Goal: Task Accomplishment & Management: Complete application form

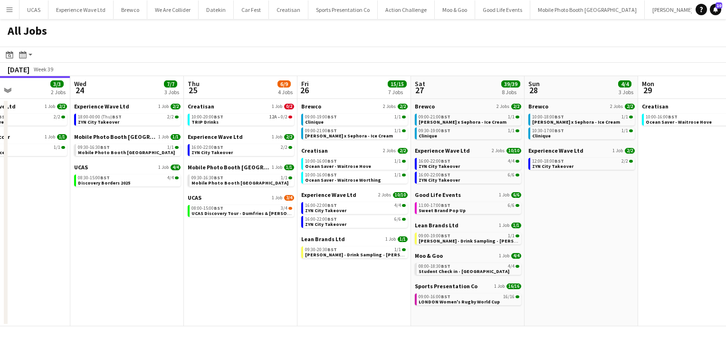
scroll to position [0, 384]
click at [251, 123] on link "10:00-20:00 BST 12A • 0/2 TRIP Drinks" at bounding box center [241, 119] width 101 height 11
click at [14, 14] on button "Menu" at bounding box center [9, 9] width 19 height 19
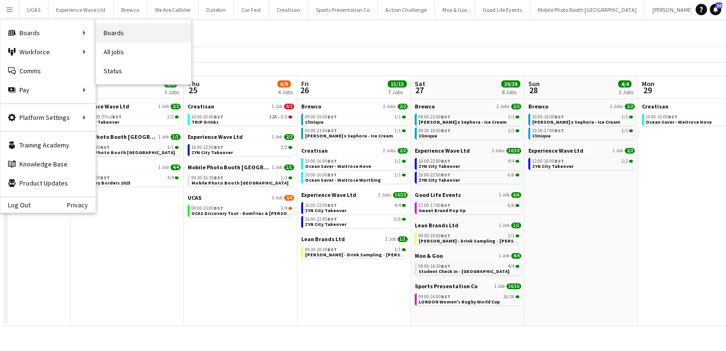
click at [117, 30] on link "Boards" at bounding box center [143, 32] width 95 height 19
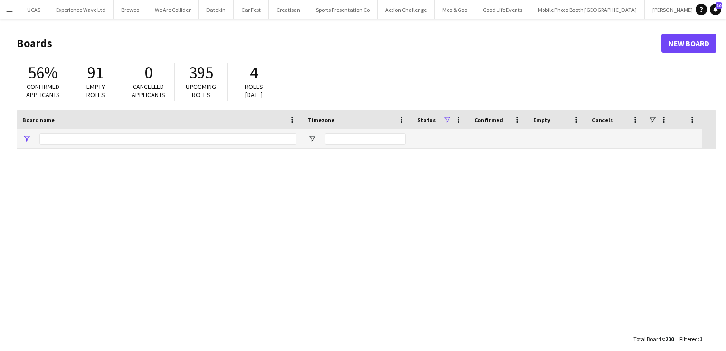
type input "****"
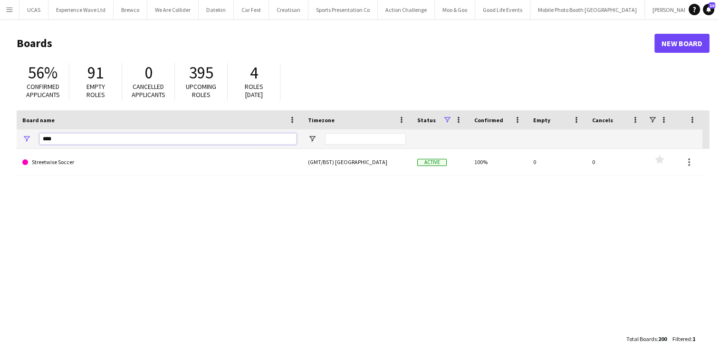
drag, startPoint x: 71, startPoint y: 139, endPoint x: 18, endPoint y: 138, distance: 53.2
click at [18, 138] on div "****" at bounding box center [160, 138] width 286 height 19
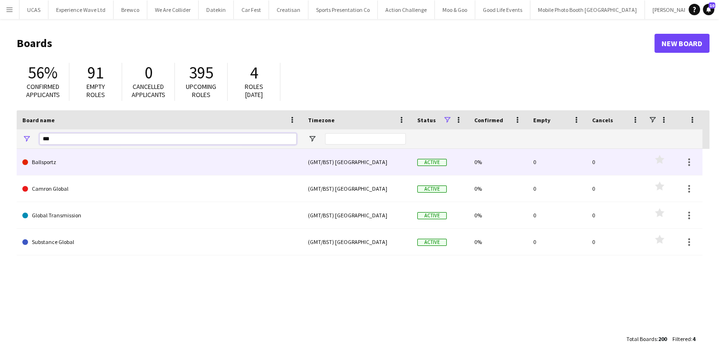
type input "***"
click at [62, 160] on link "Ballsportz" at bounding box center [159, 162] width 274 height 27
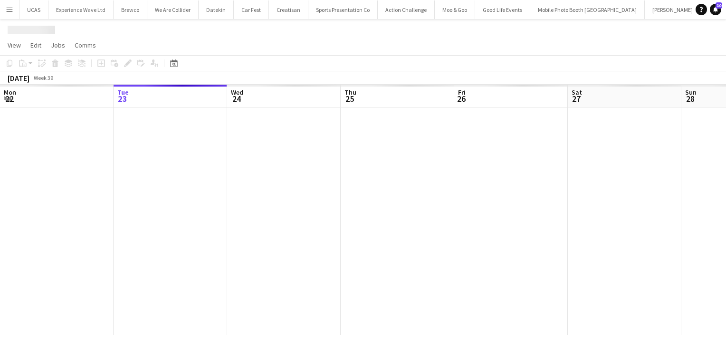
scroll to position [0, 105]
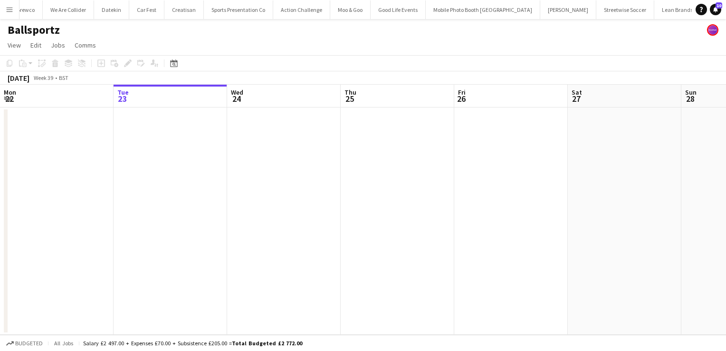
click at [255, 161] on app-date-cell at bounding box center [284, 220] width 114 height 227
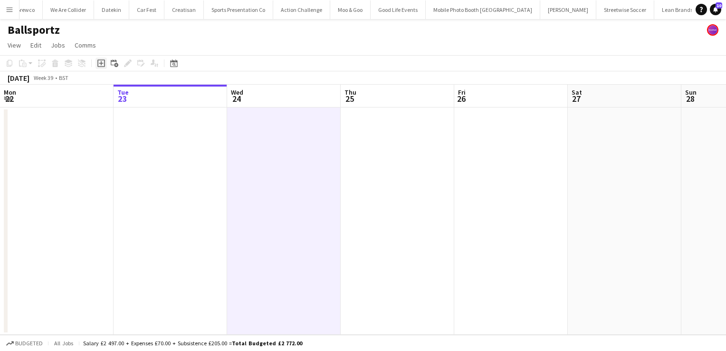
click at [101, 62] on icon at bounding box center [101, 63] width 4 height 4
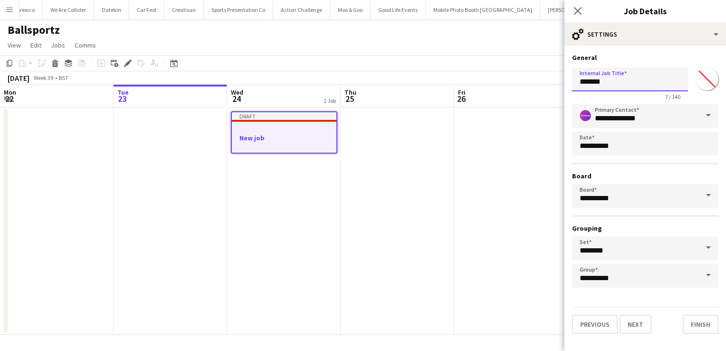
drag, startPoint x: 616, startPoint y: 82, endPoint x: 546, endPoint y: 89, distance: 69.7
click at [546, 89] on body "Menu Boards Boards Boards All jobs Status Workforce Workforce My Workforce Recr…" at bounding box center [363, 175] width 726 height 351
type input "**********"
click at [634, 322] on button "Next" at bounding box center [636, 324] width 32 height 19
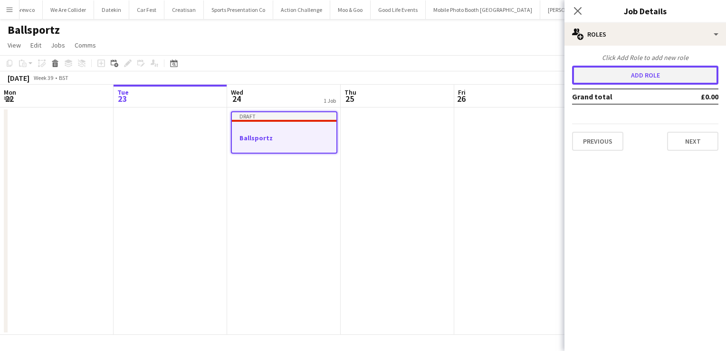
click at [634, 79] on button "Add role" at bounding box center [645, 75] width 146 height 19
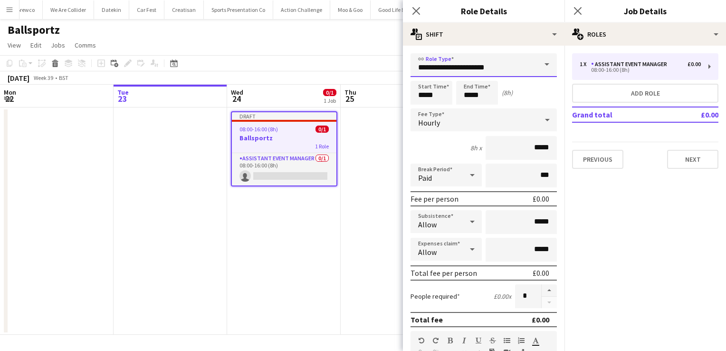
click at [481, 61] on input "**********" at bounding box center [483, 65] width 146 height 24
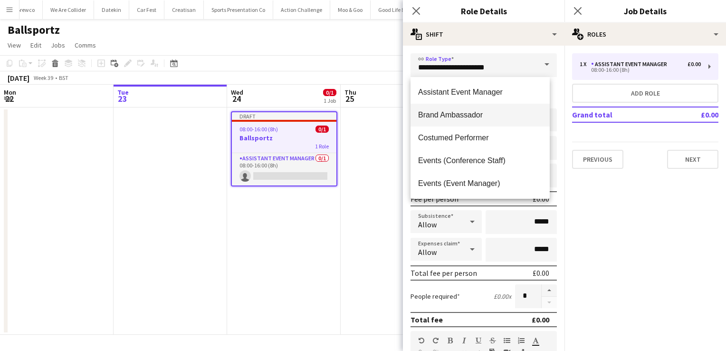
click at [467, 114] on span "Brand Ambassador" at bounding box center [480, 114] width 124 height 9
type input "**********"
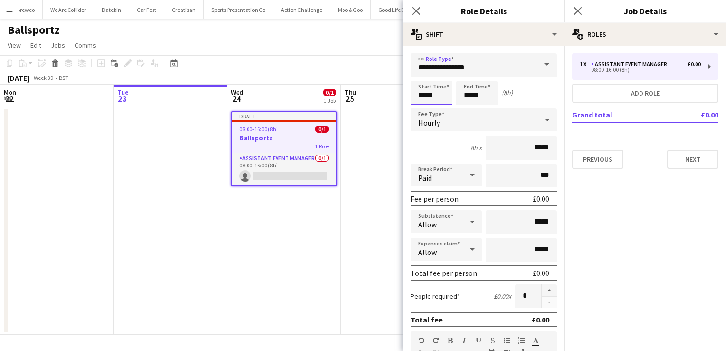
click at [433, 95] on input "*****" at bounding box center [431, 93] width 42 height 24
click at [421, 75] on div at bounding box center [421, 76] width 19 height 10
type input "*****"
click at [421, 75] on div at bounding box center [421, 76] width 19 height 10
click at [466, 124] on div "Hourly" at bounding box center [473, 119] width 127 height 23
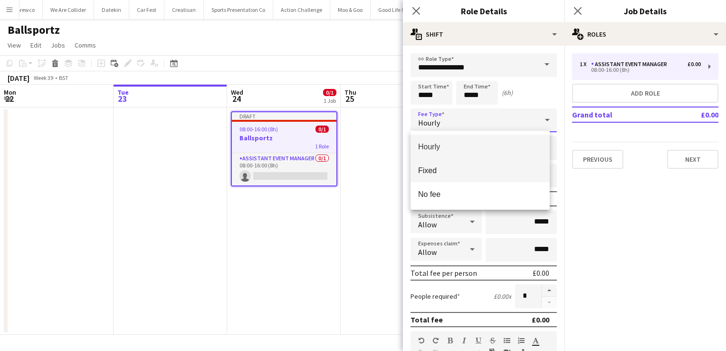
click at [445, 172] on span "Fixed" at bounding box center [480, 170] width 124 height 9
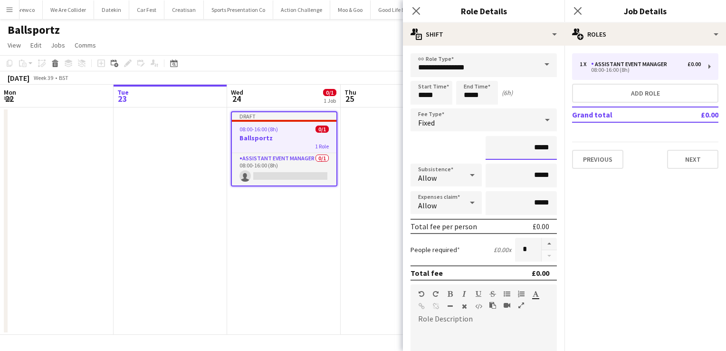
drag, startPoint x: 523, startPoint y: 149, endPoint x: 487, endPoint y: 152, distance: 35.8
click at [487, 152] on input "*****" at bounding box center [521, 148] width 71 height 24
type input "***"
drag, startPoint x: 544, startPoint y: 174, endPoint x: 518, endPoint y: 176, distance: 25.7
click at [518, 176] on input "*****" at bounding box center [521, 175] width 71 height 24
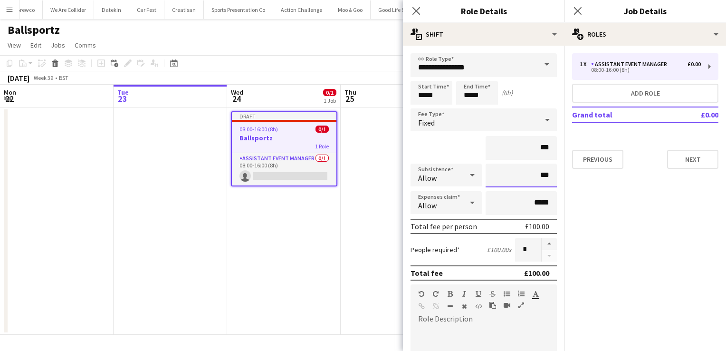
type input "******"
click at [456, 139] on div "***" at bounding box center [483, 148] width 146 height 24
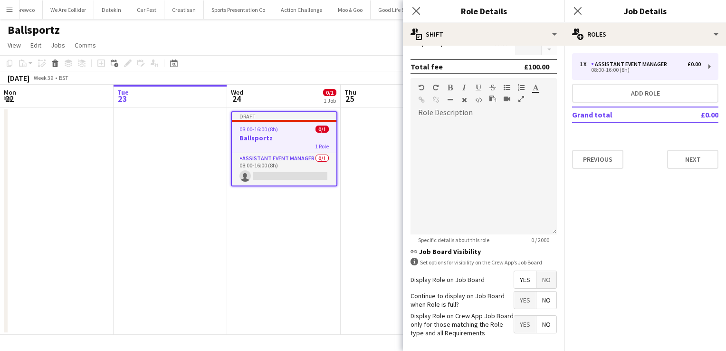
scroll to position [244, 0]
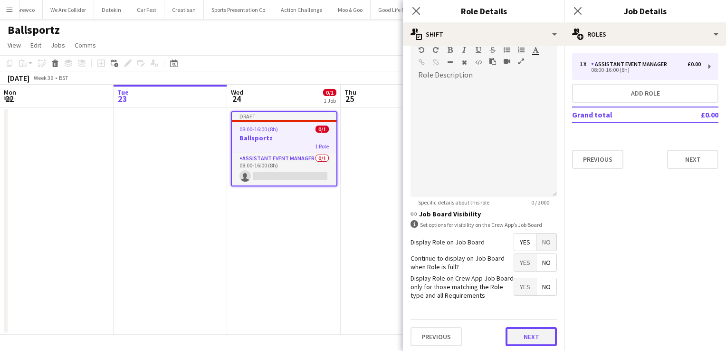
click at [517, 339] on button "Next" at bounding box center [530, 336] width 51 height 19
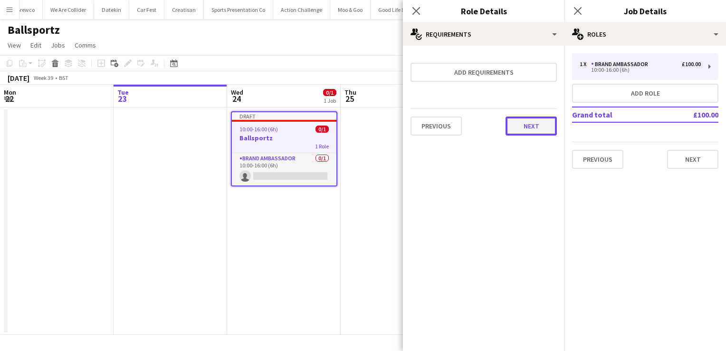
click at [525, 119] on button "Next" at bounding box center [530, 125] width 51 height 19
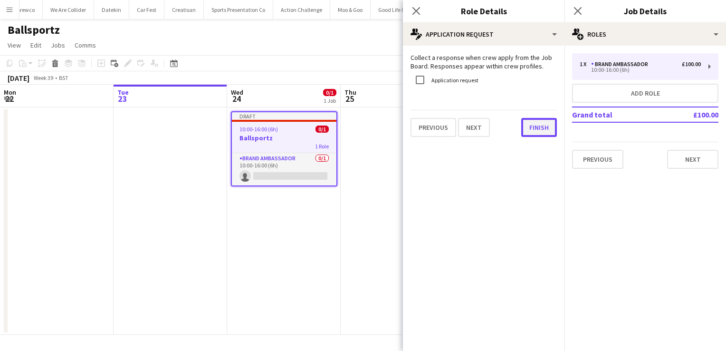
click at [529, 124] on button "Finish" at bounding box center [539, 127] width 36 height 19
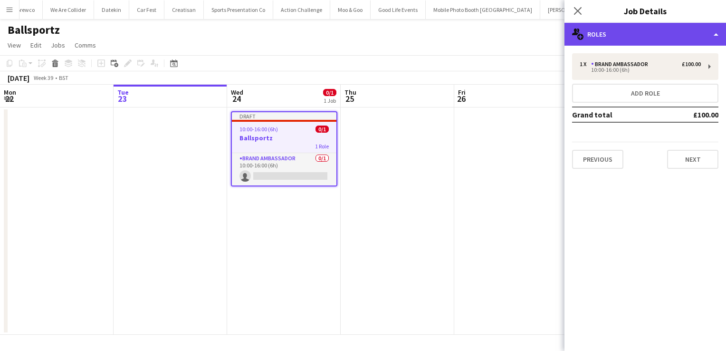
click at [703, 43] on div "multiple-users-add Roles" at bounding box center [645, 34] width 162 height 23
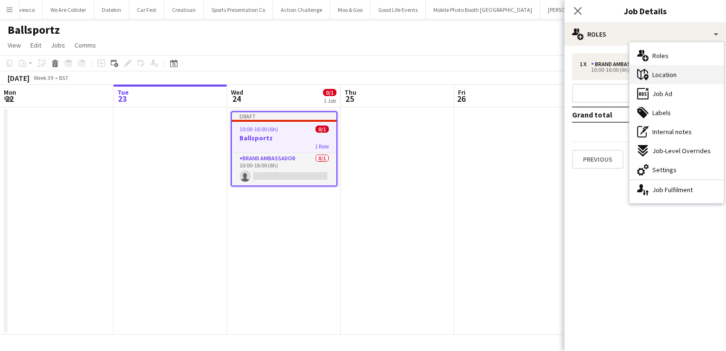
click at [671, 71] on span "Location" at bounding box center [664, 74] width 24 height 9
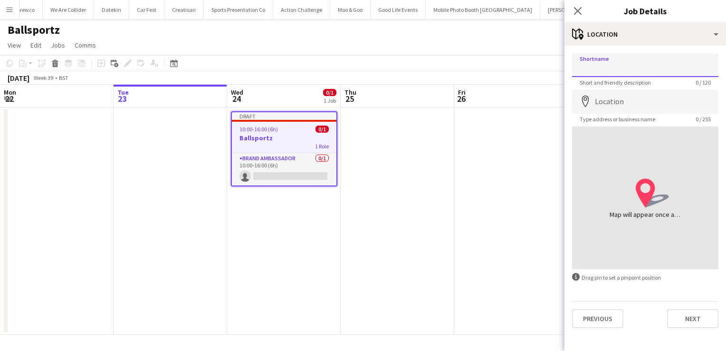
click at [611, 68] on input "Shortname" at bounding box center [645, 65] width 146 height 24
type input "**********"
click at [613, 103] on input "Location" at bounding box center [645, 102] width 146 height 24
paste input "**********"
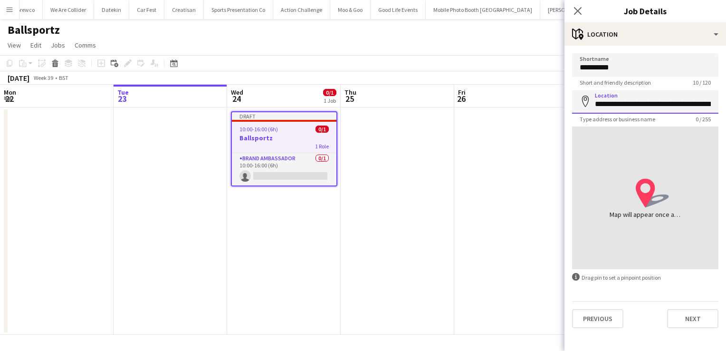
scroll to position [0, 80]
type input "**********"
click at [706, 324] on button "Next" at bounding box center [692, 318] width 51 height 19
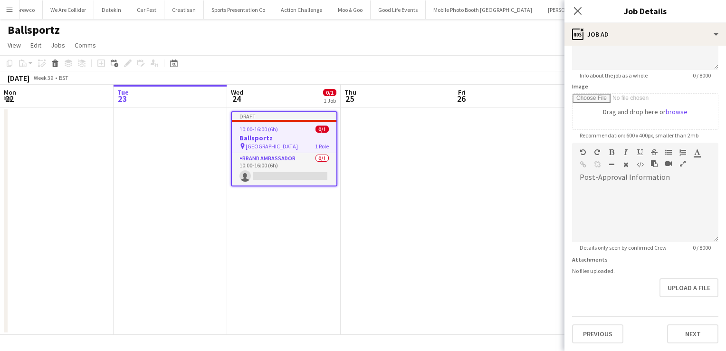
scroll to position [155, 0]
click at [681, 292] on form "**********" at bounding box center [645, 138] width 162 height 409
click at [675, 328] on button "Next" at bounding box center [692, 334] width 51 height 19
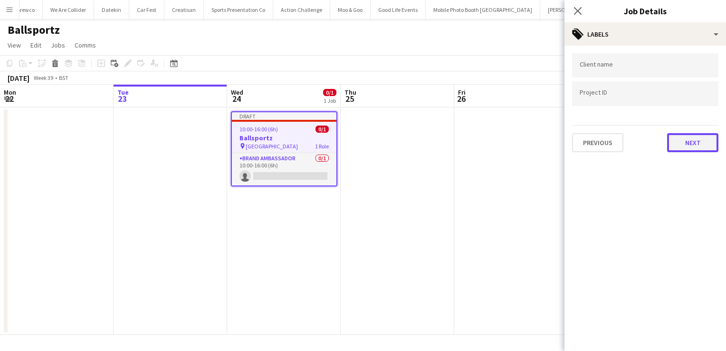
click at [698, 145] on button "Next" at bounding box center [692, 142] width 51 height 19
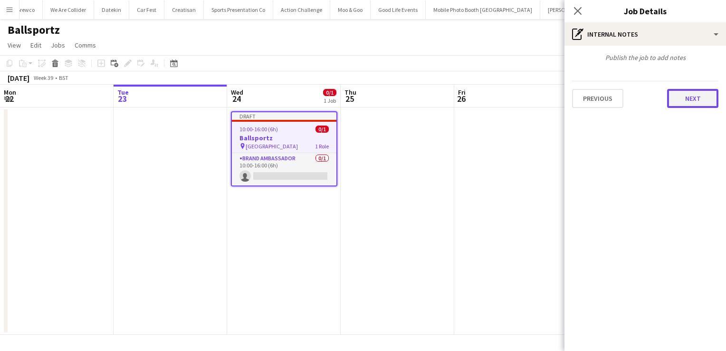
click at [700, 99] on button "Next" at bounding box center [692, 98] width 51 height 19
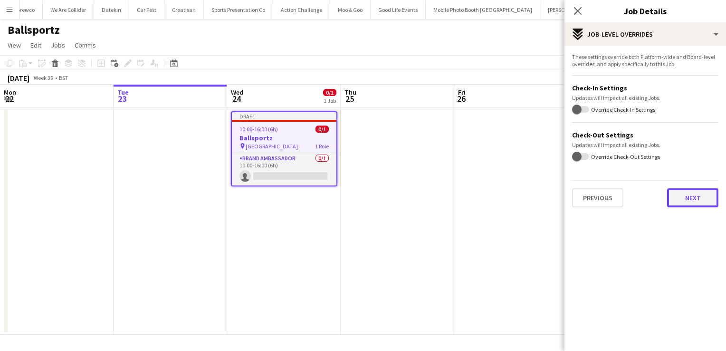
click at [697, 196] on button "Next" at bounding box center [692, 197] width 51 height 19
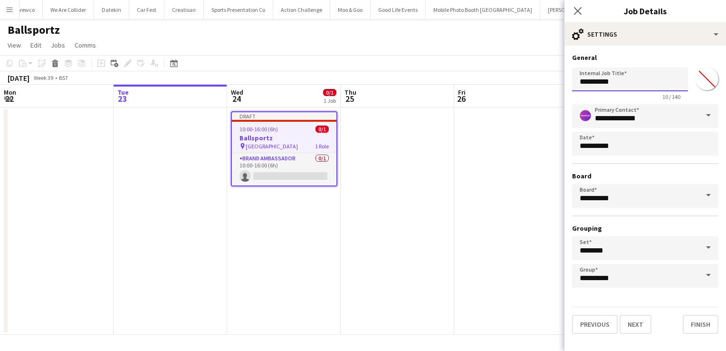
click at [612, 86] on input "**********" at bounding box center [630, 79] width 116 height 24
type input "**********"
click at [701, 322] on button "Finish" at bounding box center [701, 324] width 36 height 19
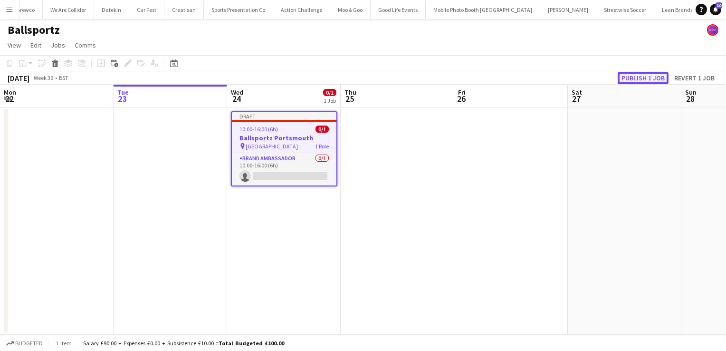
click at [640, 75] on button "Publish 1 job" at bounding box center [643, 78] width 51 height 12
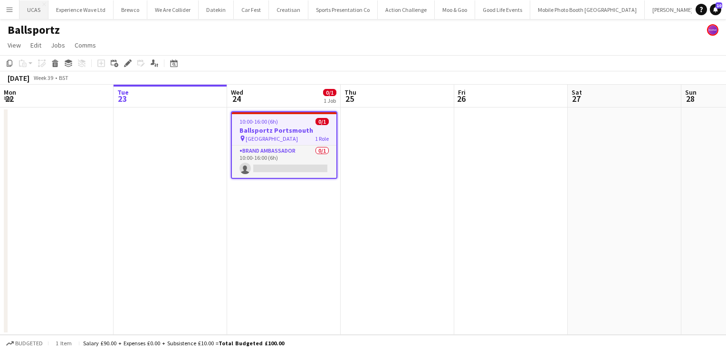
click at [37, 13] on button "UCAS Close" at bounding box center [33, 9] width 29 height 19
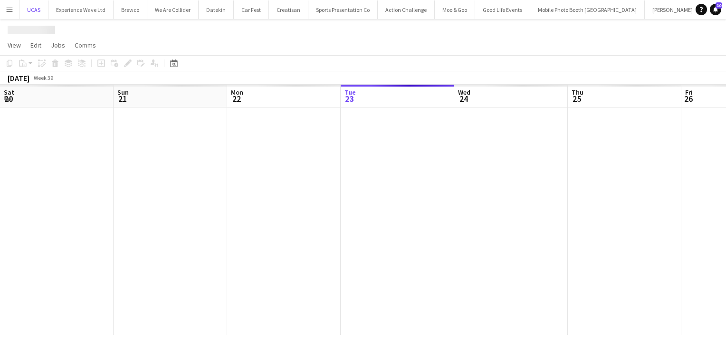
scroll to position [0, 227]
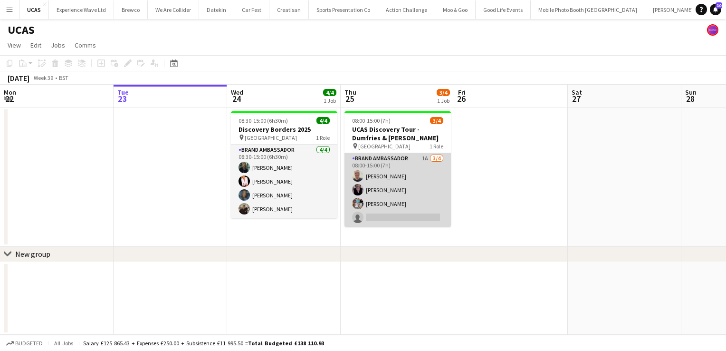
click at [406, 177] on app-card-role "Brand Ambassador 1A 3/4 08:00-15:00 (7h) John Gallacher Janet Love pamela sigle…" at bounding box center [397, 190] width 106 height 74
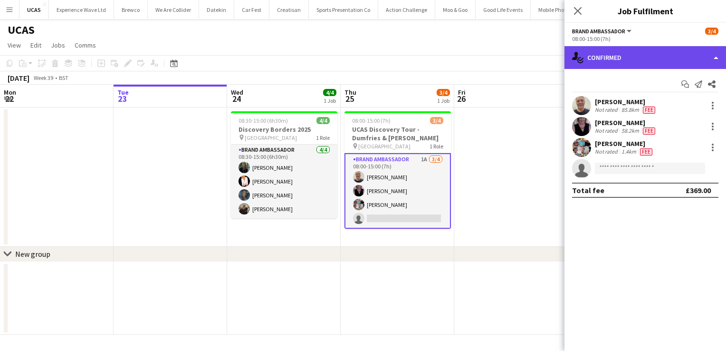
click at [692, 60] on div "single-neutral-actions-check-2 Confirmed" at bounding box center [645, 57] width 162 height 23
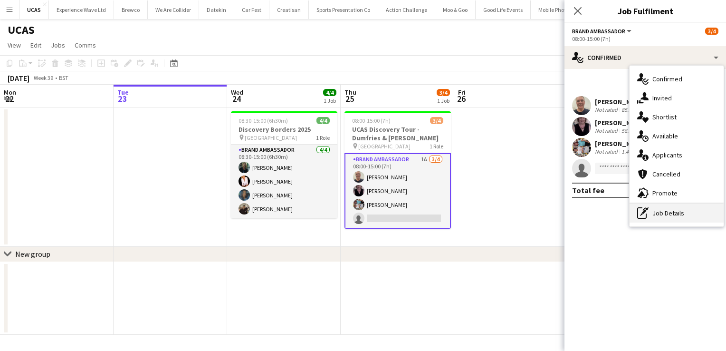
click at [682, 211] on div "pen-write Job Details" at bounding box center [676, 212] width 94 height 19
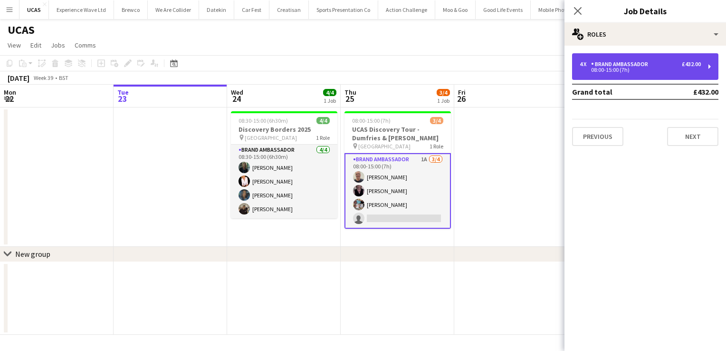
click at [710, 71] on div "4 x Brand Ambassador £432.00 08:00-15:00 (7h)" at bounding box center [645, 66] width 146 height 27
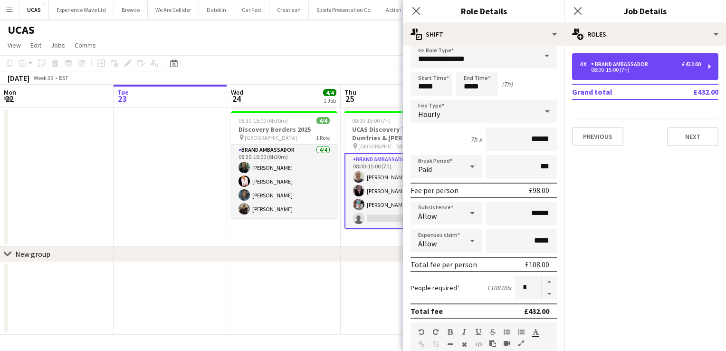
scroll to position [0, 0]
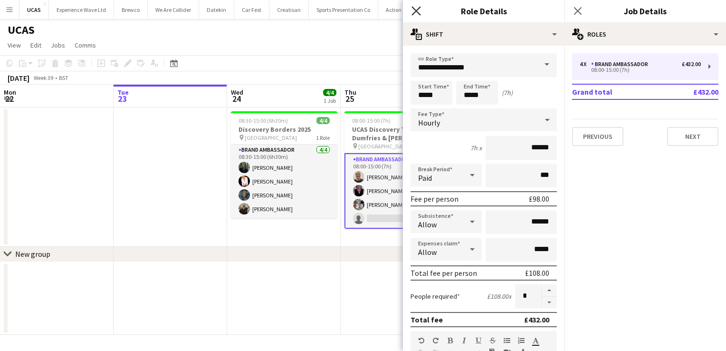
click at [416, 10] on icon at bounding box center [415, 10] width 9 height 9
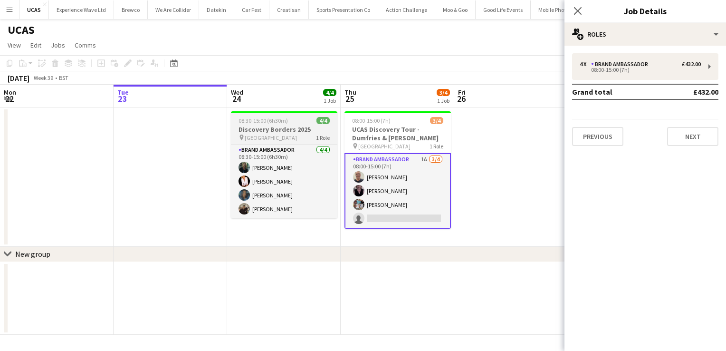
click at [266, 131] on h3 "Discovery Borders 2025" at bounding box center [284, 129] width 106 height 9
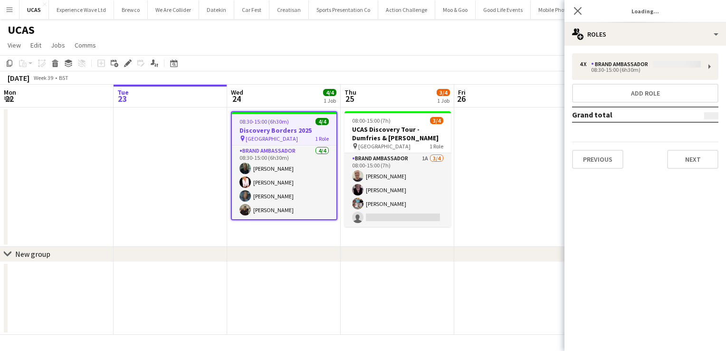
click at [660, 61] on div "4 x Brand Ambassador 08:30-15:00 (6h30m) Add role Grand total Previous Next" at bounding box center [645, 110] width 162 height 115
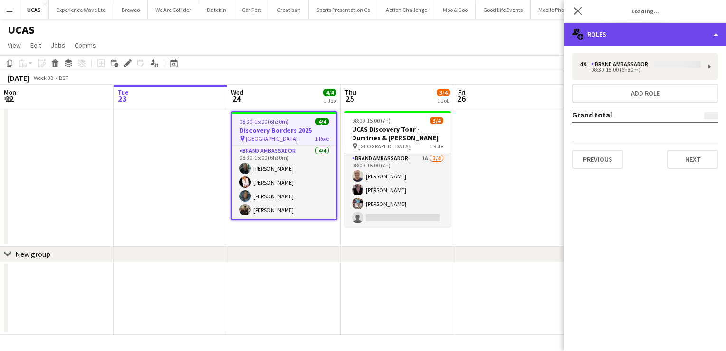
click at [718, 32] on div "multiple-users-add Roles" at bounding box center [645, 34] width 162 height 23
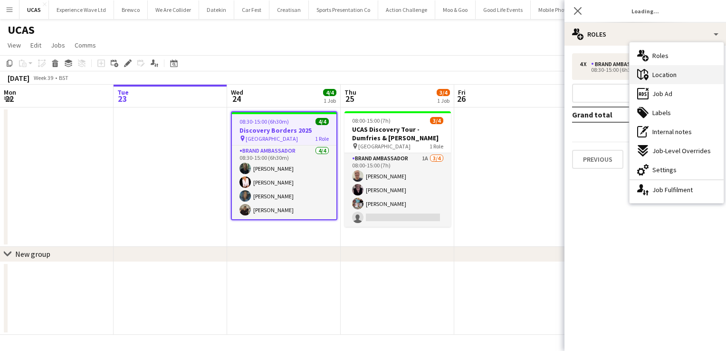
click at [694, 73] on div "maps-pin-1 Location" at bounding box center [676, 74] width 94 height 19
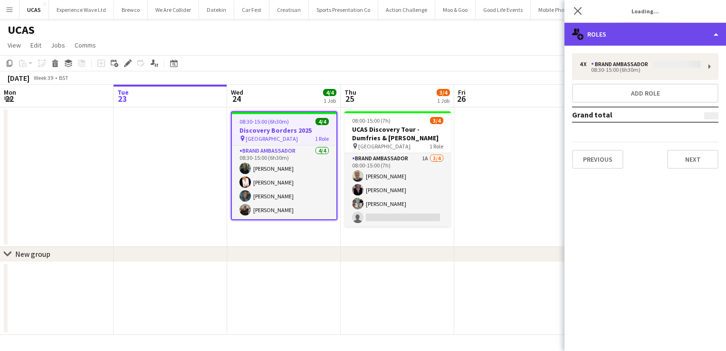
click at [715, 39] on div "multiple-users-add Roles" at bounding box center [645, 34] width 162 height 23
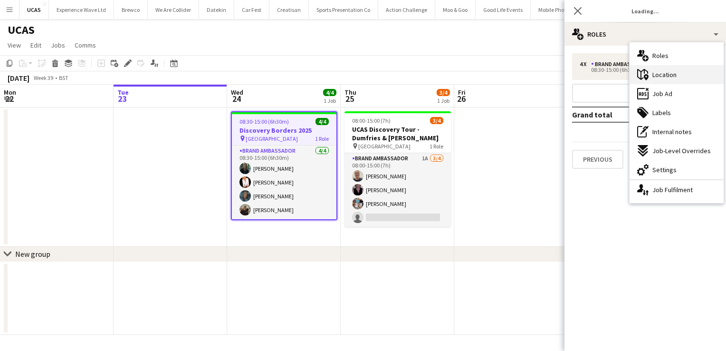
click at [670, 72] on span "Location" at bounding box center [664, 74] width 24 height 9
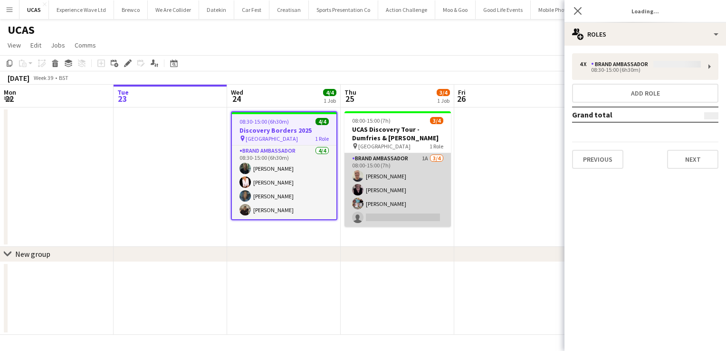
click at [388, 198] on app-card-role "Brand Ambassador 1A 3/4 08:00-15:00 (7h) John Gallacher Janet Love pamela sigle…" at bounding box center [397, 190] width 106 height 74
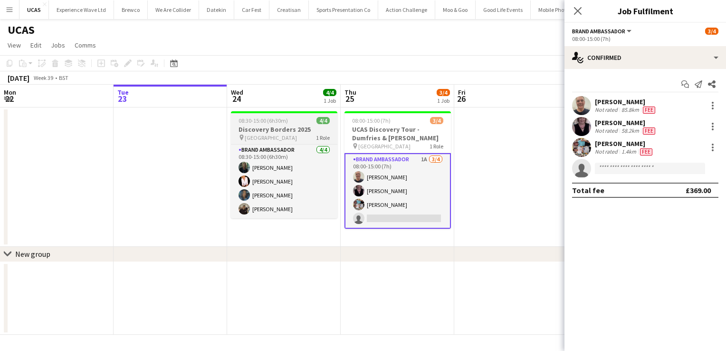
click at [284, 137] on span "Borders Event Centre" at bounding box center [271, 137] width 52 height 7
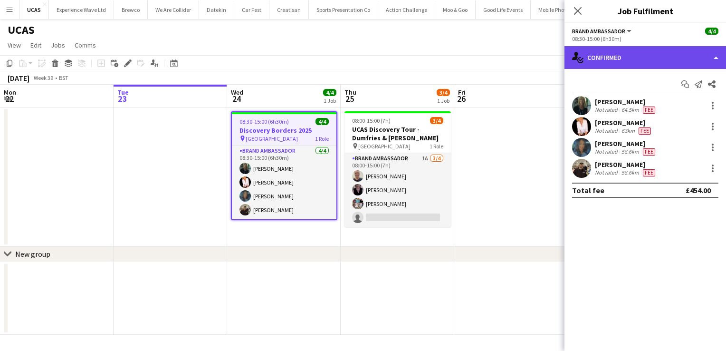
click at [701, 60] on div "single-neutral-actions-check-2 Confirmed" at bounding box center [645, 57] width 162 height 23
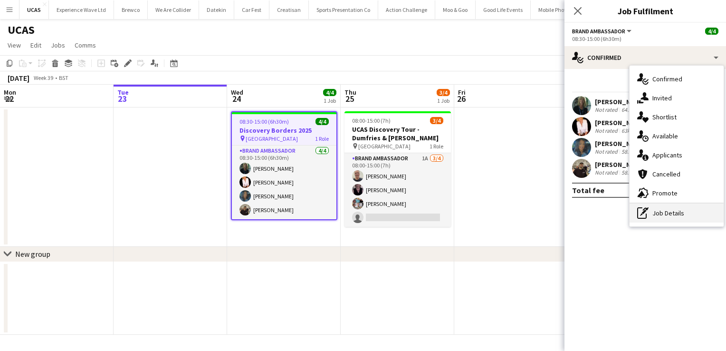
click at [684, 213] on div "pen-write Job Details" at bounding box center [676, 212] width 94 height 19
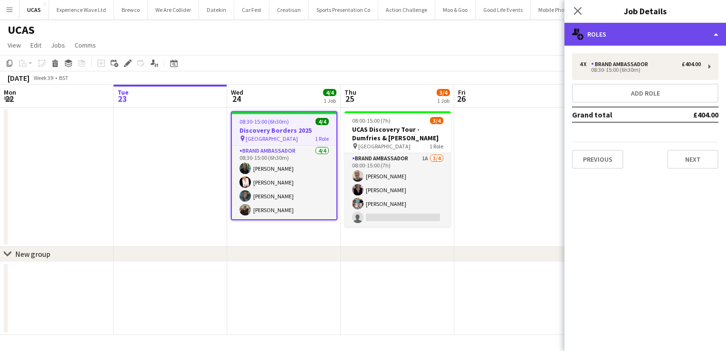
click at [716, 29] on div "multiple-users-add Roles" at bounding box center [645, 34] width 162 height 23
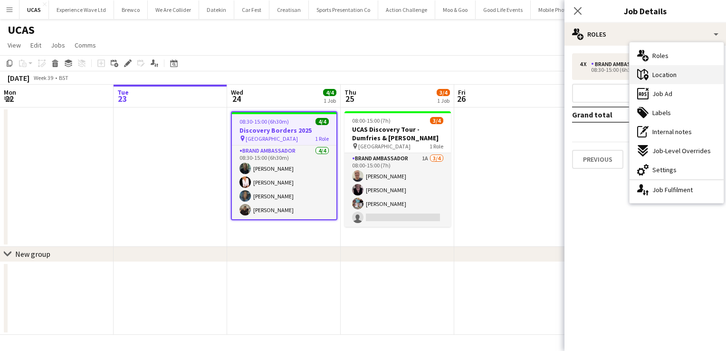
click at [684, 75] on div "maps-pin-1 Location" at bounding box center [676, 74] width 94 height 19
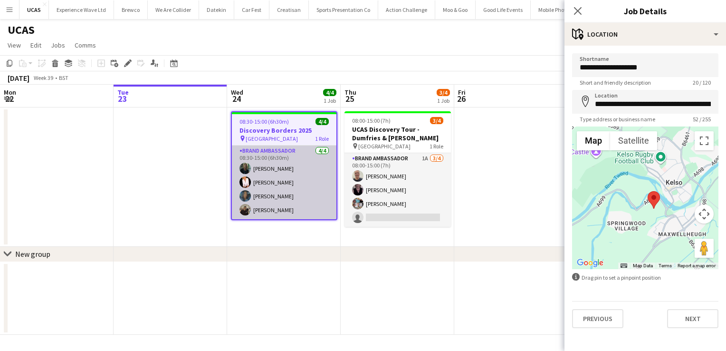
click at [305, 182] on app-card-role "Brand Ambassador 4/4 08:30-15:00 (6h30m) YVONNE CAMPBELL Inger Stevenson Mehree…" at bounding box center [284, 182] width 105 height 74
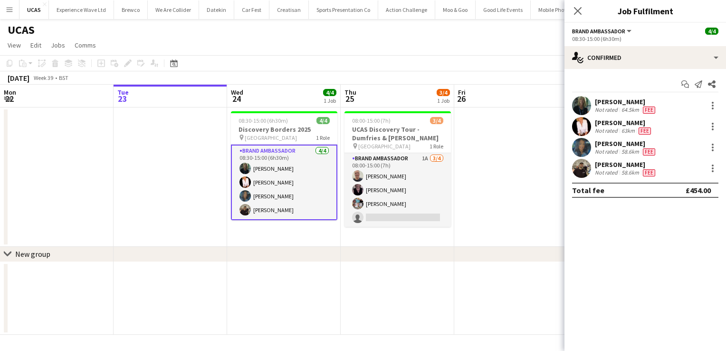
click at [627, 108] on div "64.5km" at bounding box center [630, 110] width 21 height 8
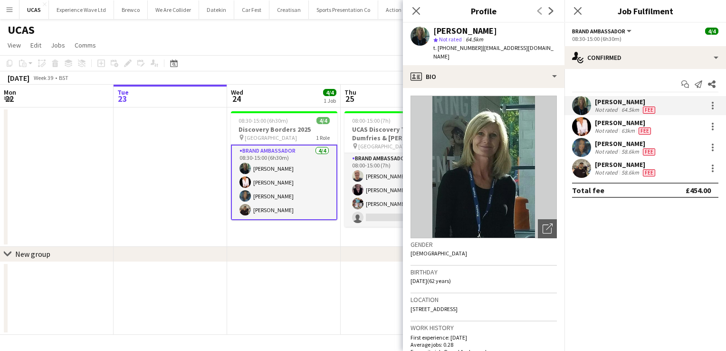
click at [622, 123] on div "Inger Stevenson" at bounding box center [624, 122] width 58 height 9
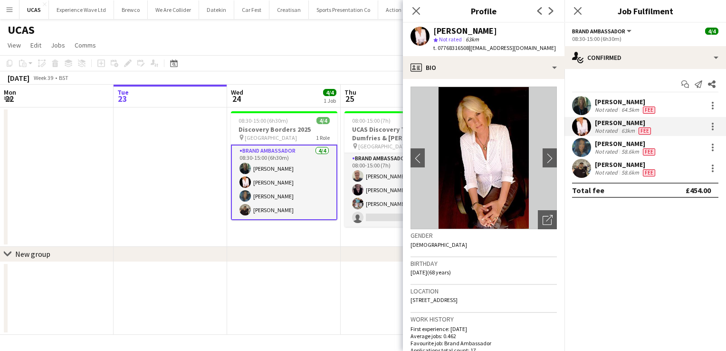
click at [623, 142] on div "Mehreen Parvez" at bounding box center [626, 143] width 62 height 9
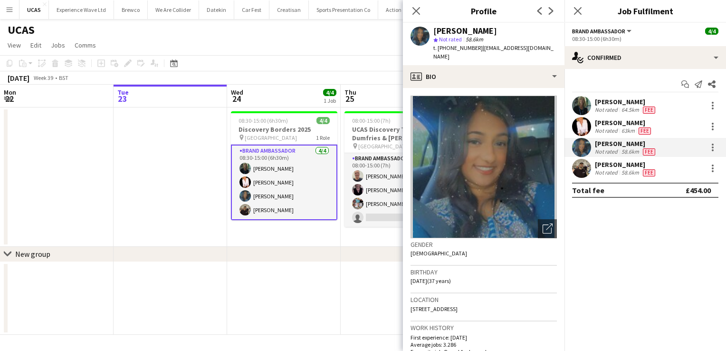
click at [628, 172] on div "58.6km" at bounding box center [630, 173] width 21 height 8
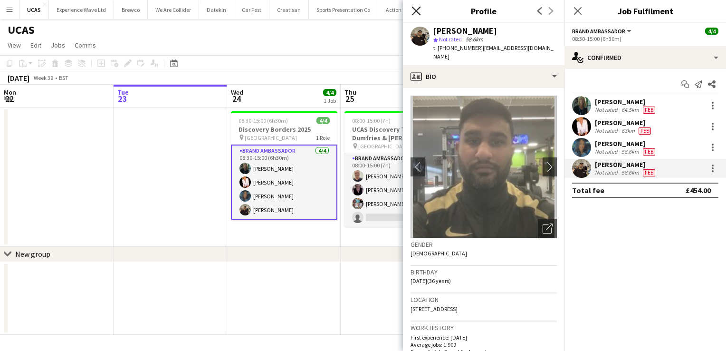
click at [420, 11] on icon "Close pop-in" at bounding box center [415, 10] width 9 height 9
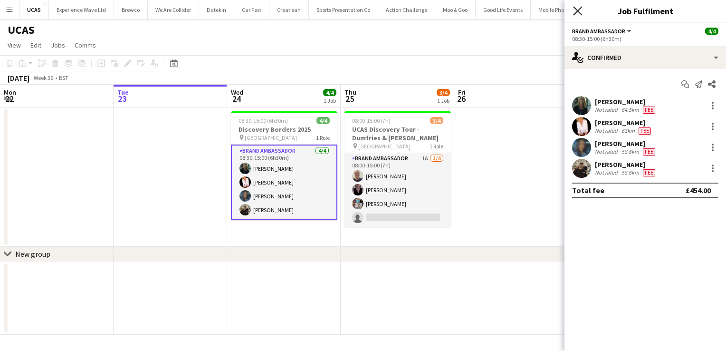
click at [578, 14] on icon "Close pop-in" at bounding box center [577, 10] width 9 height 9
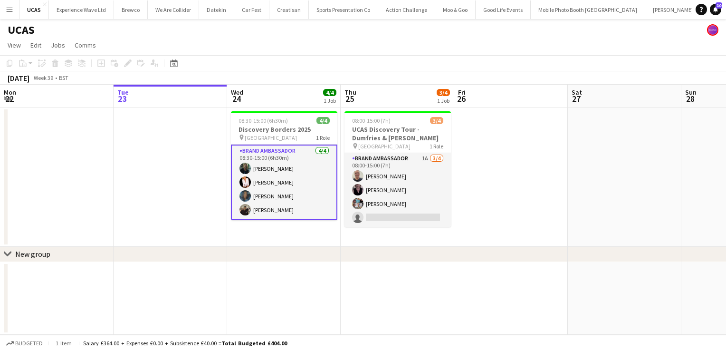
click at [500, 295] on app-date-cell at bounding box center [511, 298] width 114 height 73
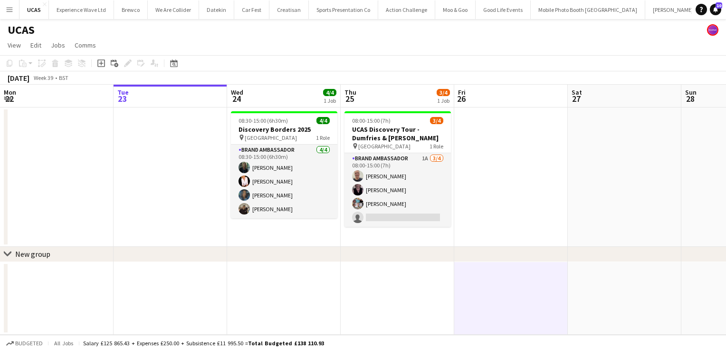
click at [441, 286] on app-date-cell at bounding box center [398, 298] width 114 height 73
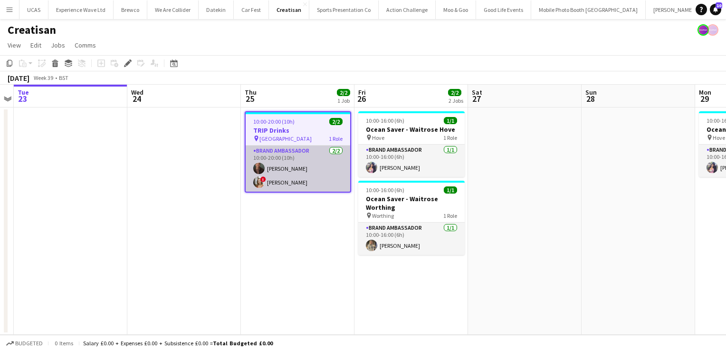
click at [308, 184] on app-card-role "Brand Ambassador 2/2 10:00-20:00 (10h) Colin Marshall ! Charlotte Carter" at bounding box center [298, 168] width 105 height 46
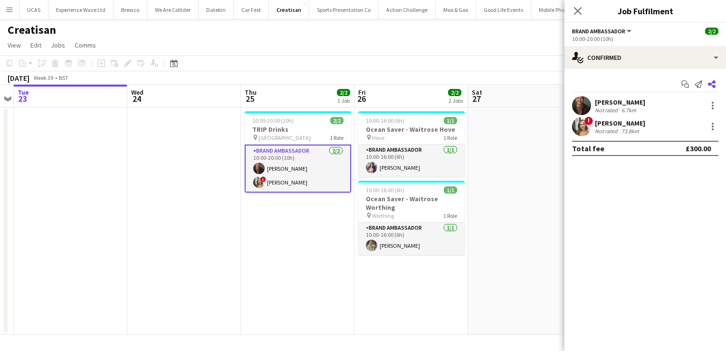
click at [714, 86] on icon at bounding box center [712, 84] width 8 height 8
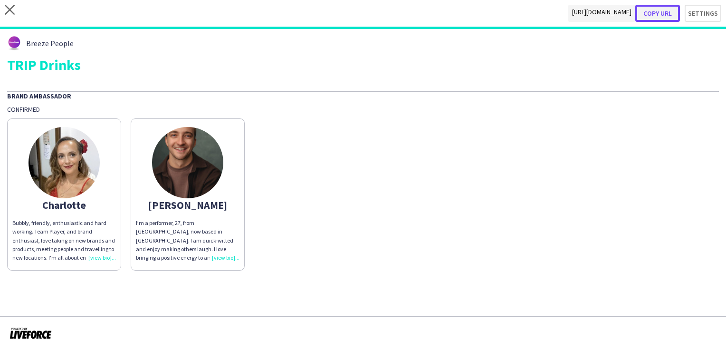
click at [674, 12] on button "Copy url" at bounding box center [657, 13] width 45 height 17
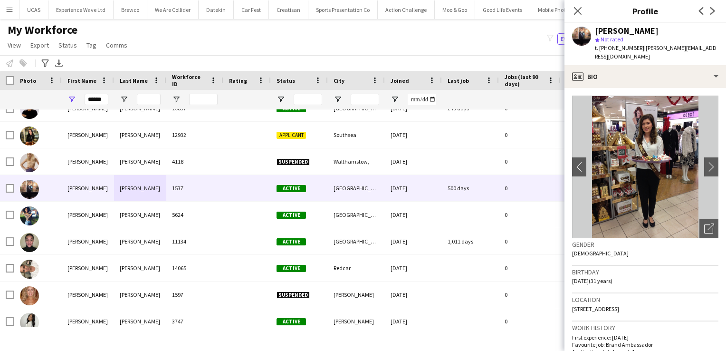
scroll to position [892, 0]
drag, startPoint x: 106, startPoint y: 102, endPoint x: 74, endPoint y: 96, distance: 32.3
click at [74, 96] on div "******" at bounding box center [88, 99] width 52 height 19
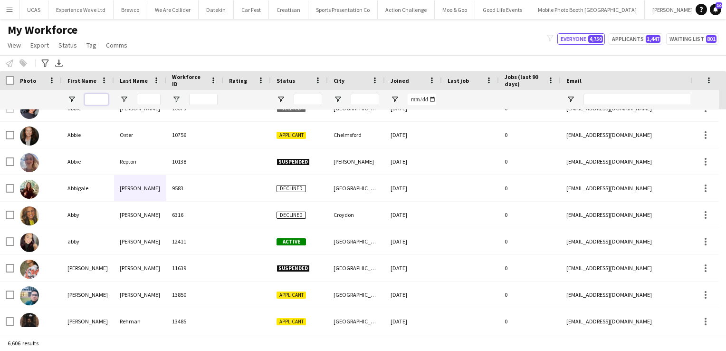
click at [99, 95] on input "First Name Filter Input" at bounding box center [97, 99] width 24 height 11
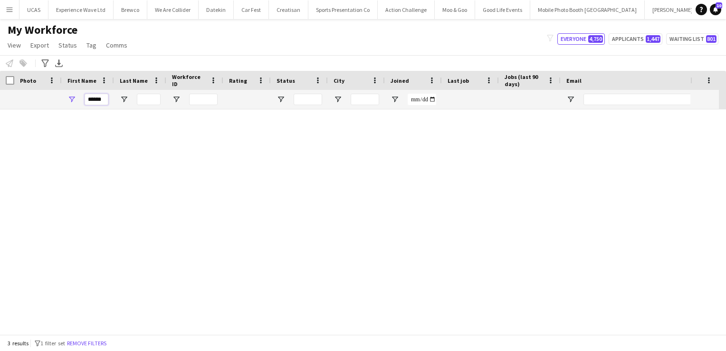
scroll to position [0, 0]
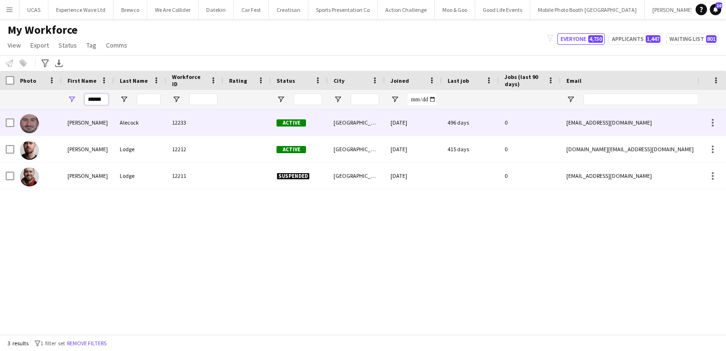
type input "******"
click at [96, 120] on div "Harvey" at bounding box center [88, 122] width 52 height 26
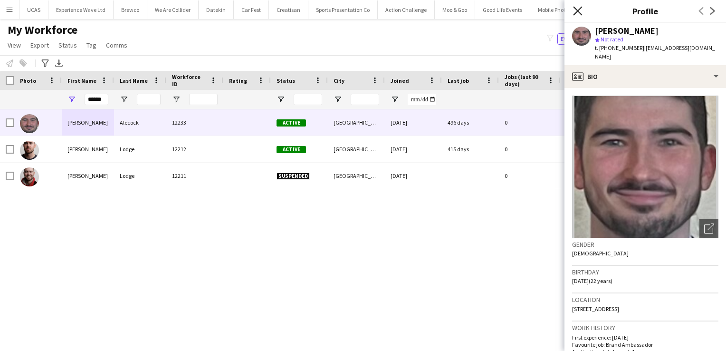
click at [578, 10] on icon "Close pop-in" at bounding box center [577, 10] width 9 height 9
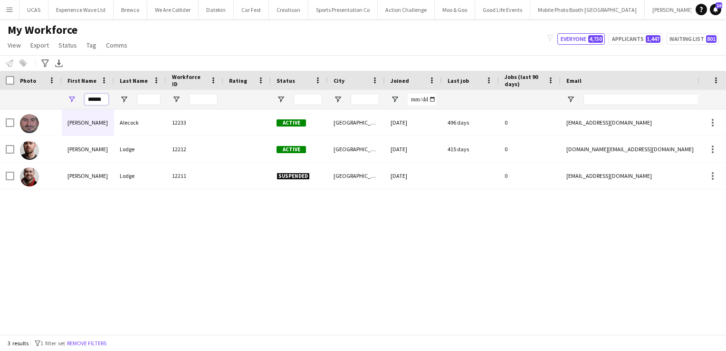
drag, startPoint x: 105, startPoint y: 98, endPoint x: 58, endPoint y: 97, distance: 46.1
click at [58, 97] on div "******" at bounding box center [515, 99] width 1030 height 19
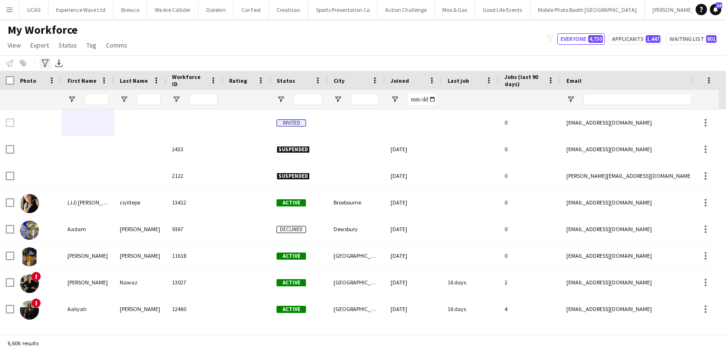
click at [46, 64] on icon at bounding box center [44, 63] width 7 height 8
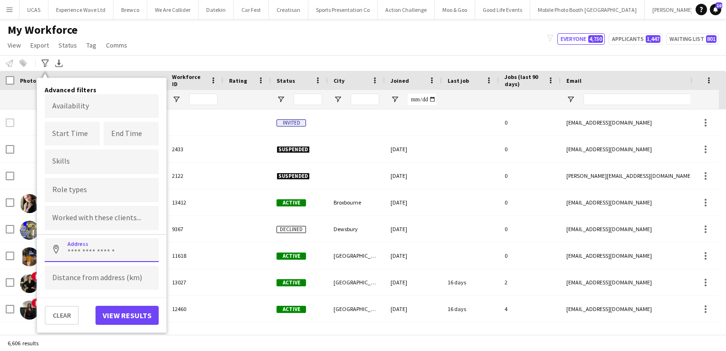
click at [97, 257] on input at bounding box center [102, 250] width 114 height 24
paste input "**********"
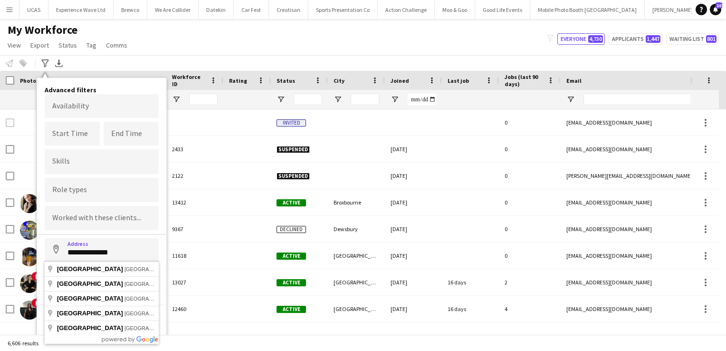
drag, startPoint x: 122, startPoint y: 256, endPoint x: 76, endPoint y: 254, distance: 45.6
click at [76, 254] on input "**********" at bounding box center [102, 250] width 114 height 24
click at [125, 257] on input "**********" at bounding box center [102, 250] width 114 height 24
drag, startPoint x: 129, startPoint y: 255, endPoint x: 51, endPoint y: 250, distance: 78.1
click at [51, 250] on input "**********" at bounding box center [102, 250] width 114 height 24
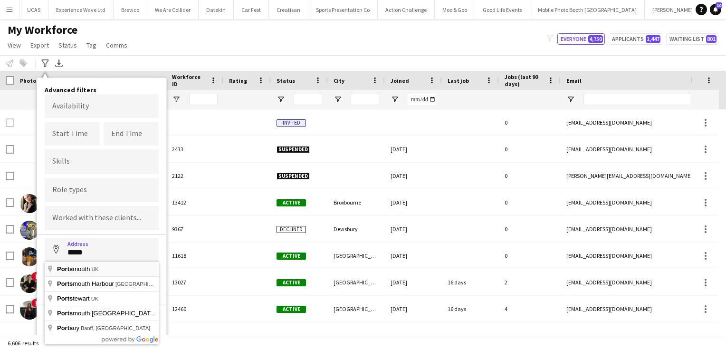
type input "**********"
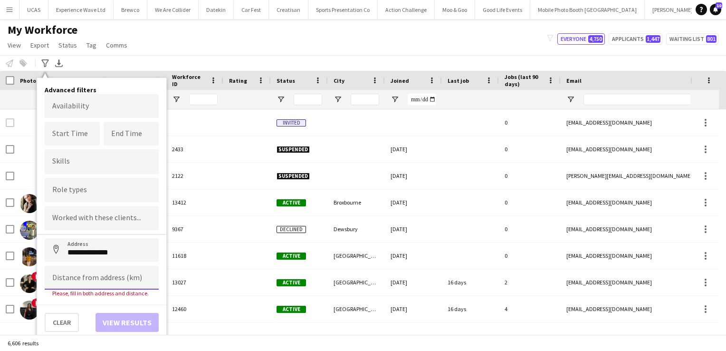
click at [74, 280] on input at bounding box center [102, 278] width 114 height 24
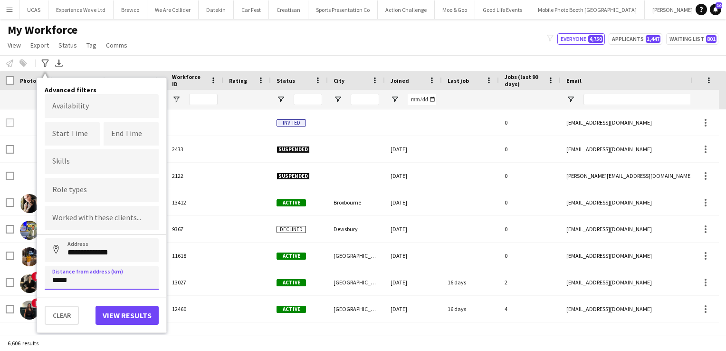
type input "*****"
click at [122, 315] on button "View results" at bounding box center [126, 314] width 63 height 19
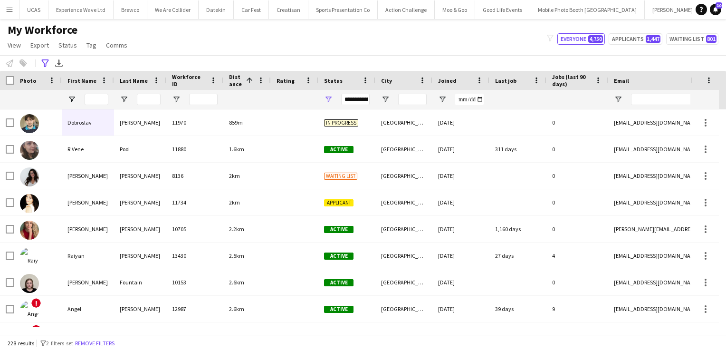
click at [362, 100] on div "**********" at bounding box center [355, 99] width 29 height 11
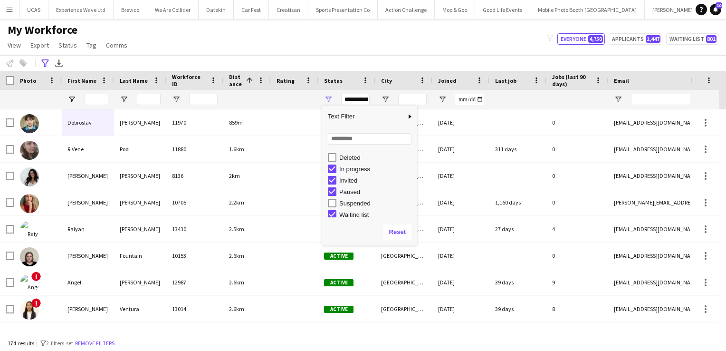
scroll to position [59, 0]
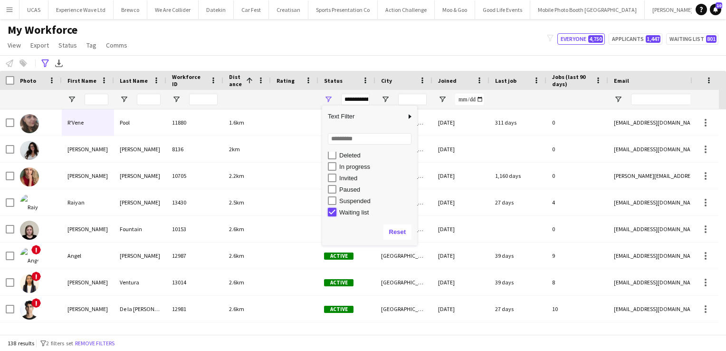
type input "**********"
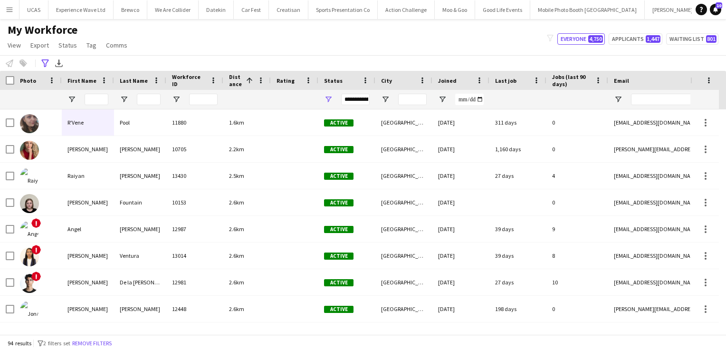
click at [355, 46] on div "My Workforce View Views Default view New view Update view Delete view Edit name…" at bounding box center [363, 39] width 726 height 32
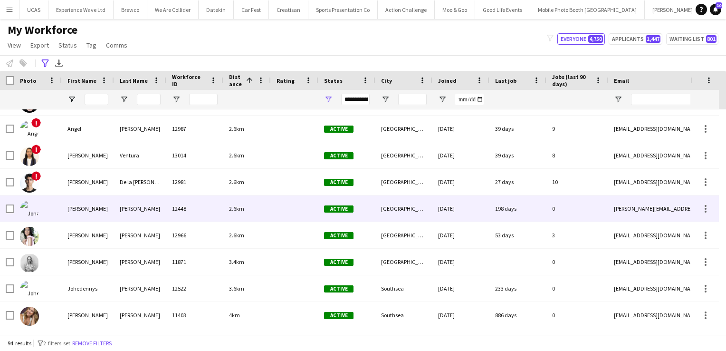
scroll to position [100, 0]
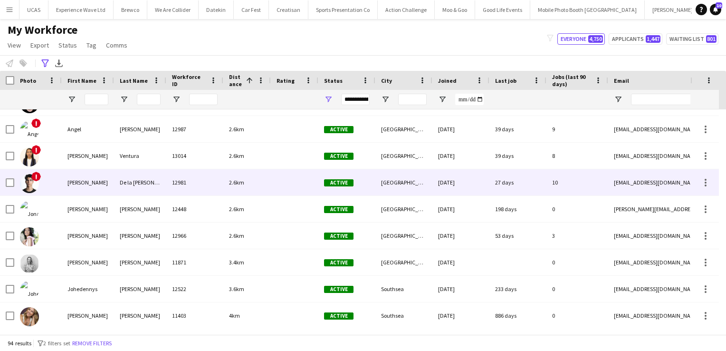
click at [130, 191] on div "De la Rosa Sanchez" at bounding box center [140, 182] width 52 height 26
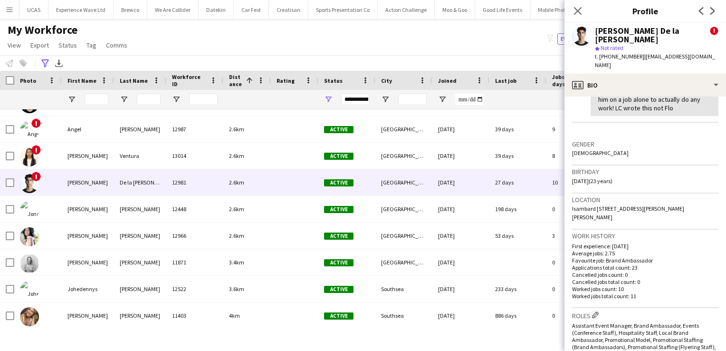
scroll to position [281, 0]
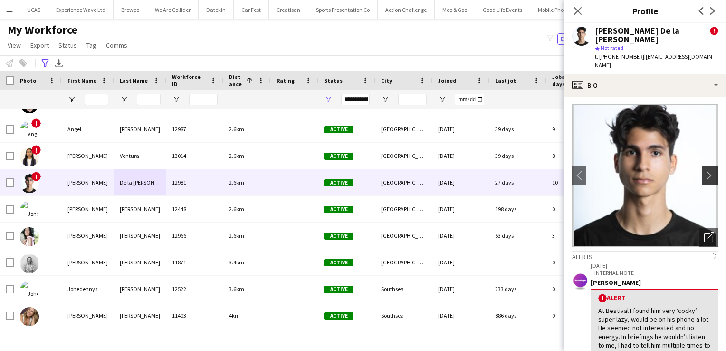
click at [706, 170] on app-icon "chevron-right" at bounding box center [711, 175] width 15 height 10
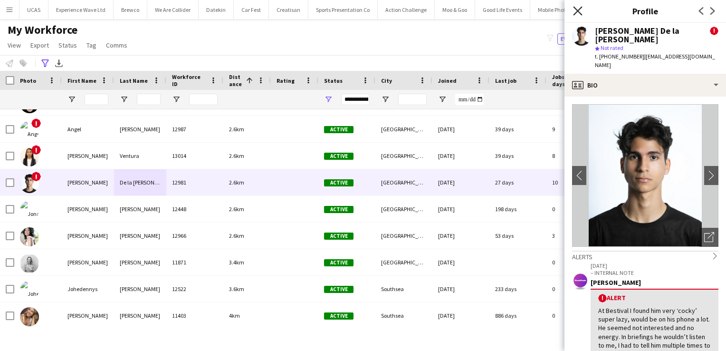
click at [579, 10] on icon "Close pop-in" at bounding box center [577, 10] width 9 height 9
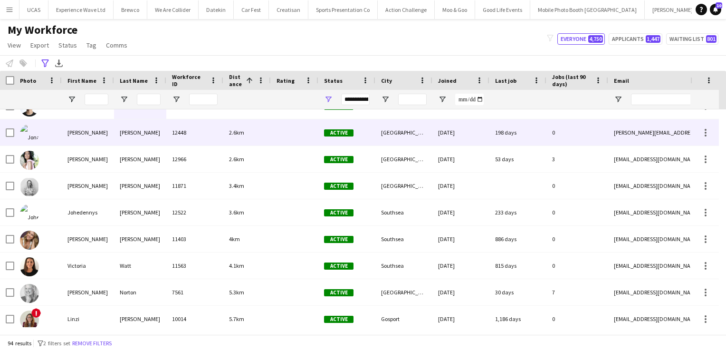
scroll to position [176, 0]
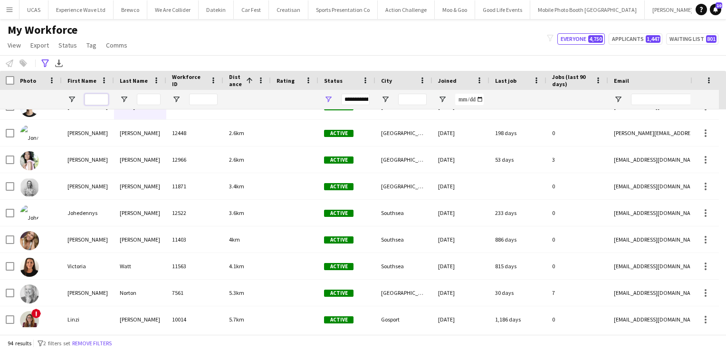
click at [94, 97] on input "First Name Filter Input" at bounding box center [97, 99] width 24 height 11
type input "****"
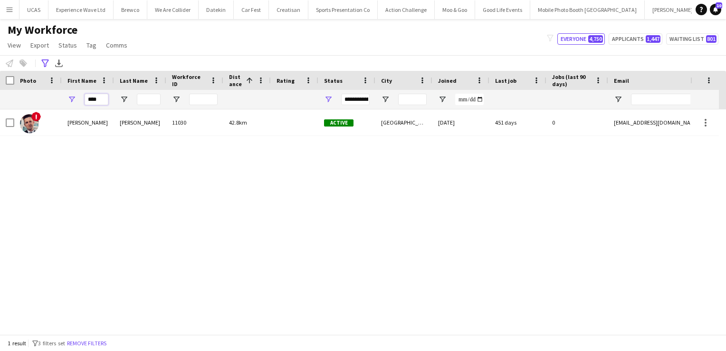
scroll to position [0, 0]
drag, startPoint x: 101, startPoint y: 99, endPoint x: 78, endPoint y: 98, distance: 22.8
click at [78, 98] on div "****" at bounding box center [88, 99] width 52 height 19
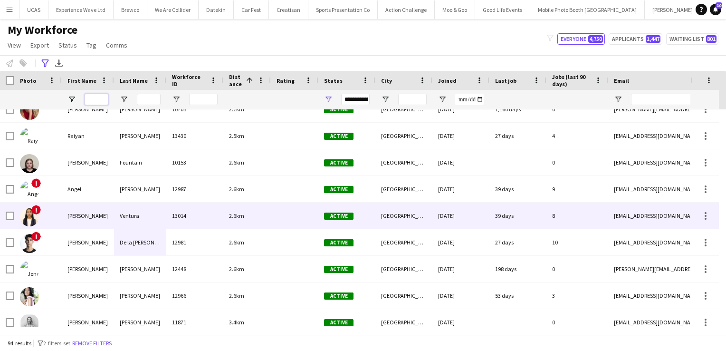
scroll to position [51, 0]
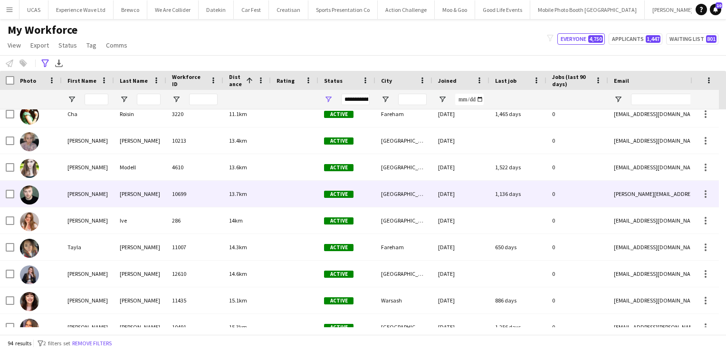
click at [97, 204] on div "Daniel" at bounding box center [88, 194] width 52 height 26
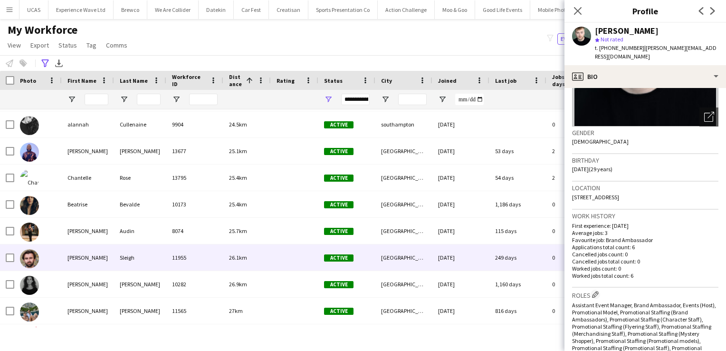
click at [99, 251] on div "Alexander" at bounding box center [88, 257] width 52 height 26
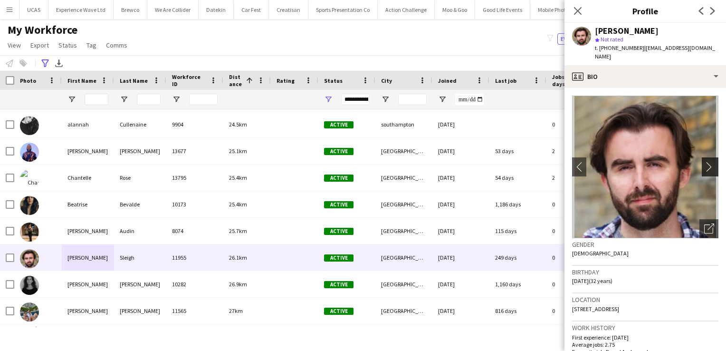
click at [704, 162] on app-icon "chevron-right" at bounding box center [711, 167] width 15 height 10
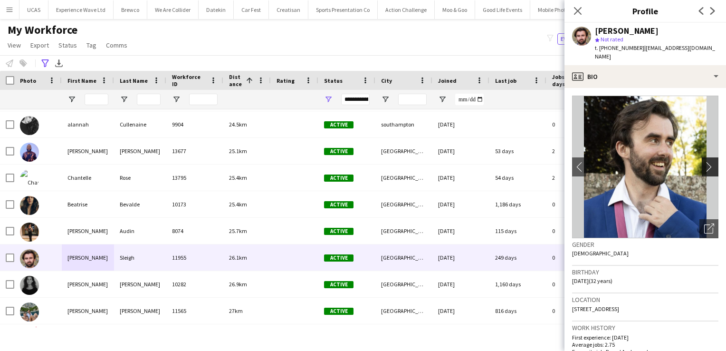
click at [704, 162] on app-icon "chevron-right" at bounding box center [711, 167] width 15 height 10
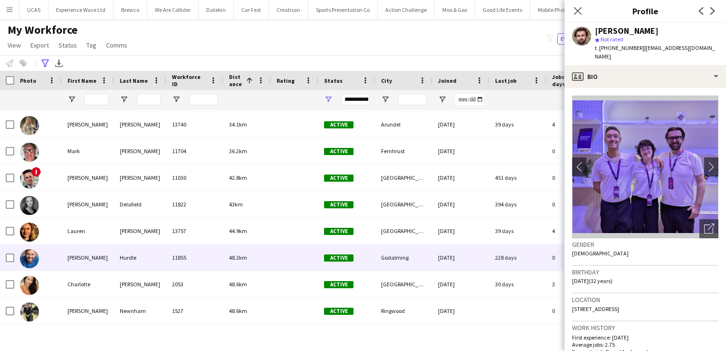
click at [138, 259] on div "Hurdle" at bounding box center [140, 257] width 52 height 26
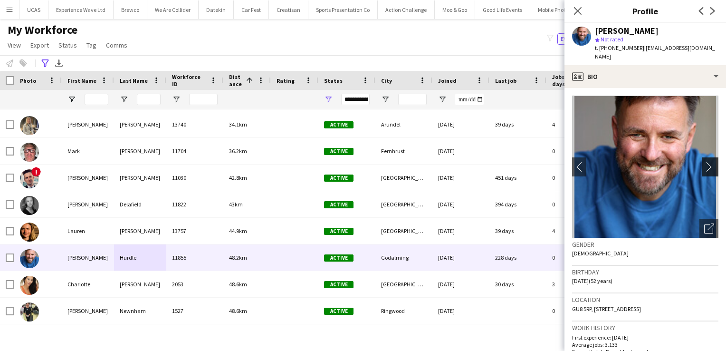
click at [704, 162] on app-icon "chevron-right" at bounding box center [711, 167] width 15 height 10
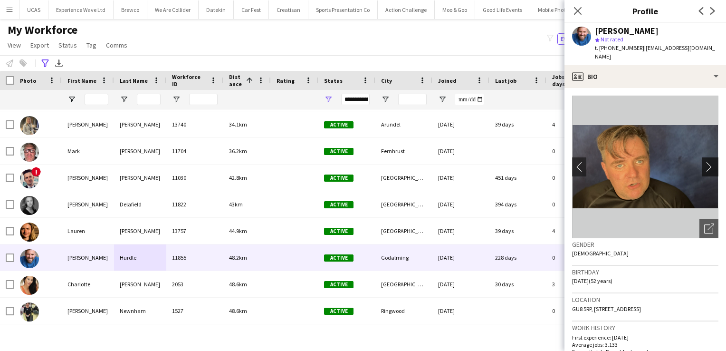
click at [704, 162] on app-icon "chevron-right" at bounding box center [711, 167] width 15 height 10
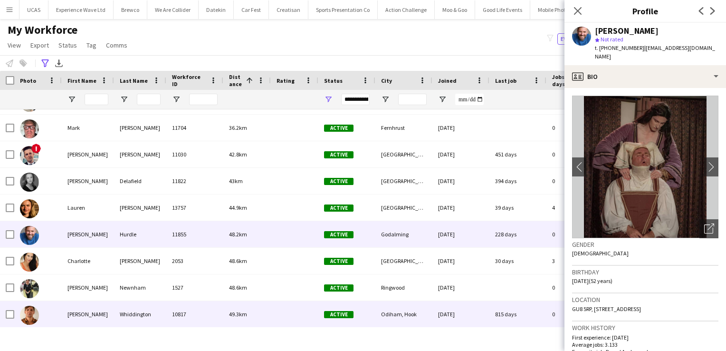
click at [94, 310] on div "Felix" at bounding box center [88, 314] width 52 height 26
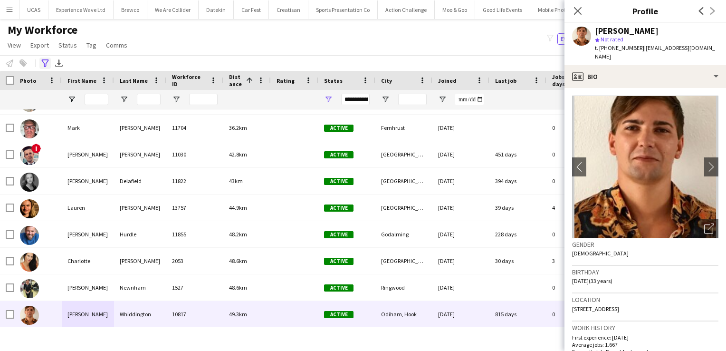
click at [41, 61] on icon "Advanced filters" at bounding box center [45, 63] width 8 height 8
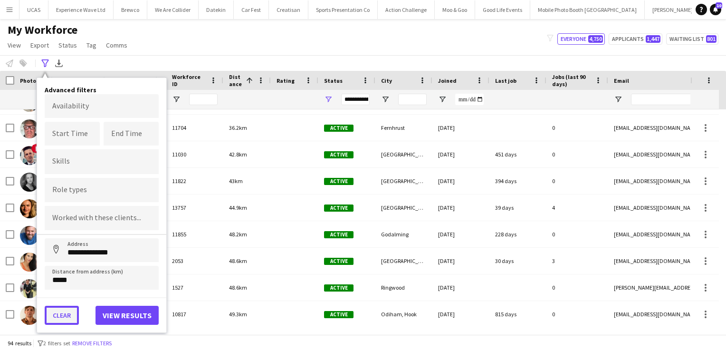
click at [57, 315] on button "Clear" at bounding box center [62, 314] width 34 height 19
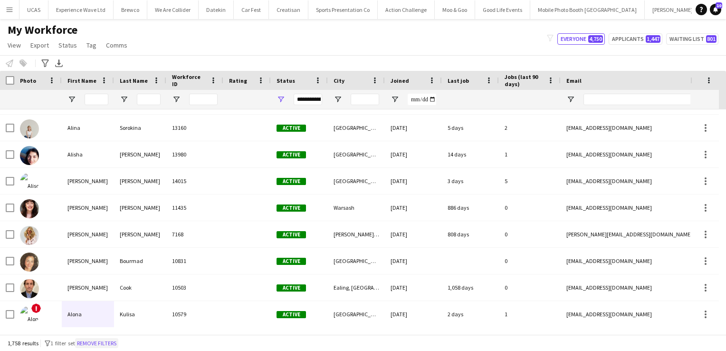
click at [108, 342] on button "Remove filters" at bounding box center [96, 343] width 43 height 10
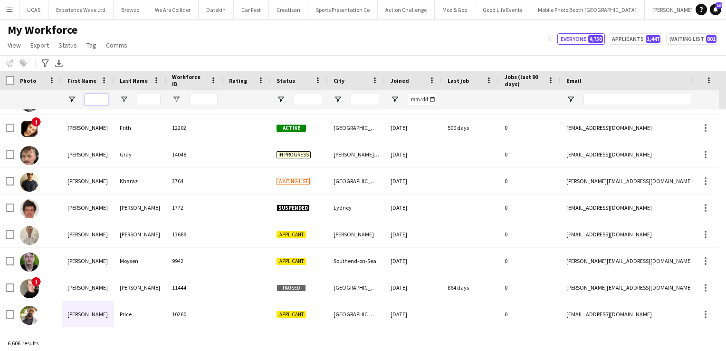
click at [94, 99] on input "First Name Filter Input" at bounding box center [97, 99] width 24 height 11
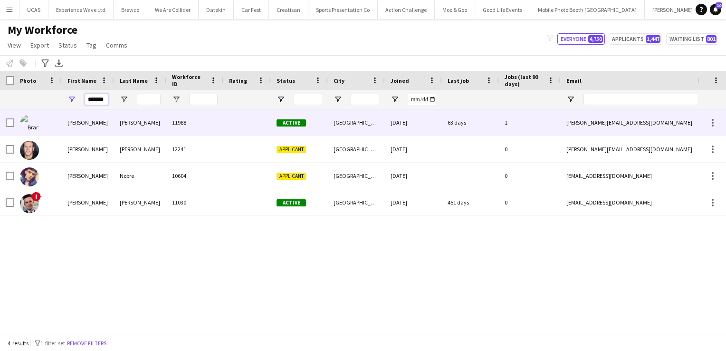
type input "*******"
click at [96, 130] on div "Brandon" at bounding box center [88, 122] width 52 height 26
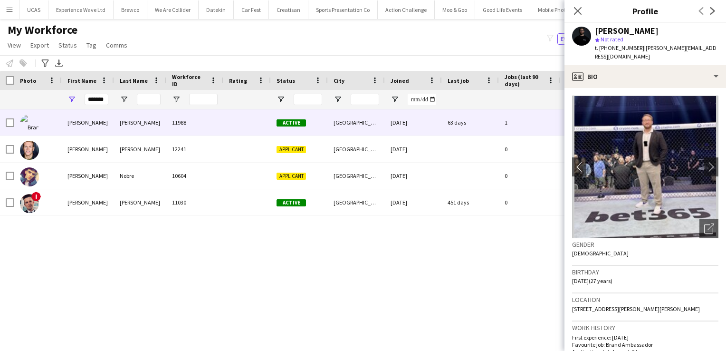
click at [12, 12] on app-icon "Menu" at bounding box center [10, 10] width 8 height 8
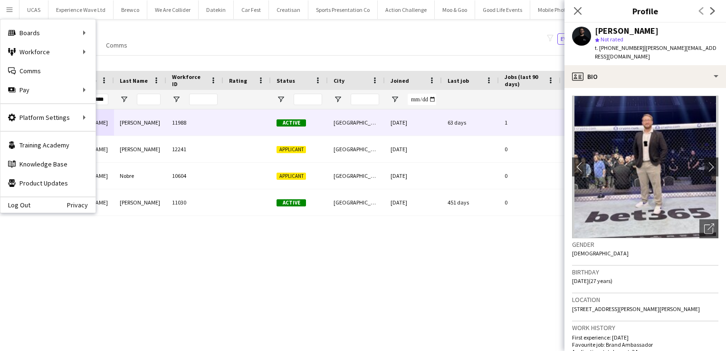
click at [164, 47] on div "My Workforce View Views Default view New view Update view Delete view Edit name…" at bounding box center [363, 39] width 726 height 32
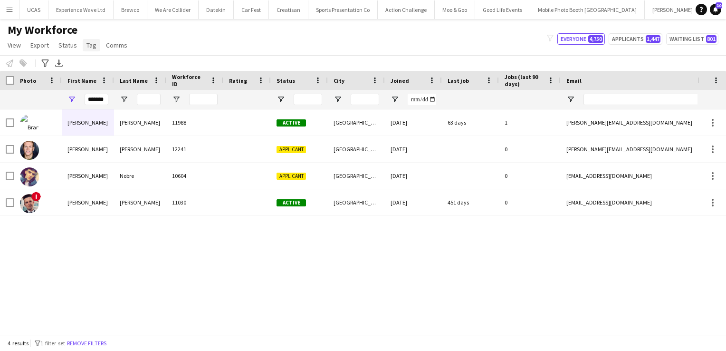
click at [88, 45] on span "Tag" at bounding box center [91, 45] width 10 height 9
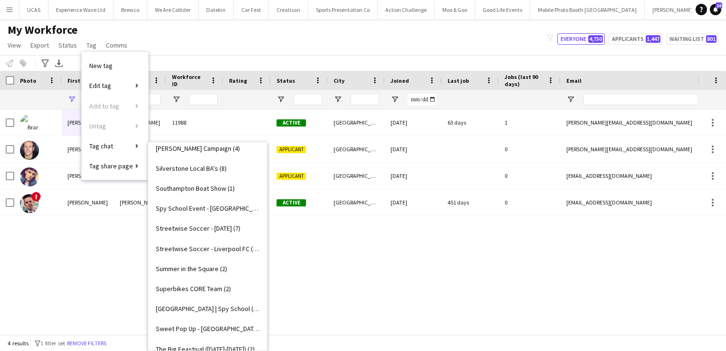
scroll to position [1315, 0]
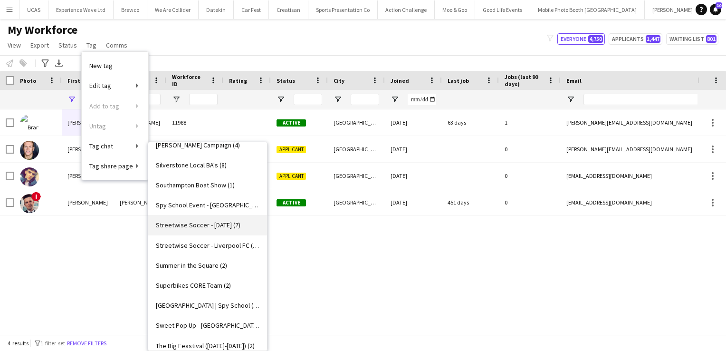
click at [201, 229] on link "Streetwise Soccer - 15th August (7)" at bounding box center [207, 225] width 119 height 20
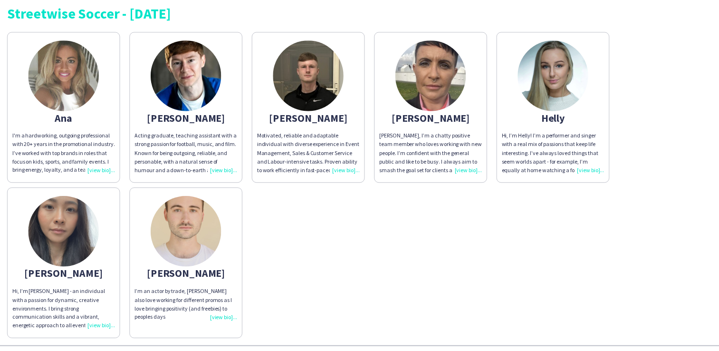
scroll to position [37, 0]
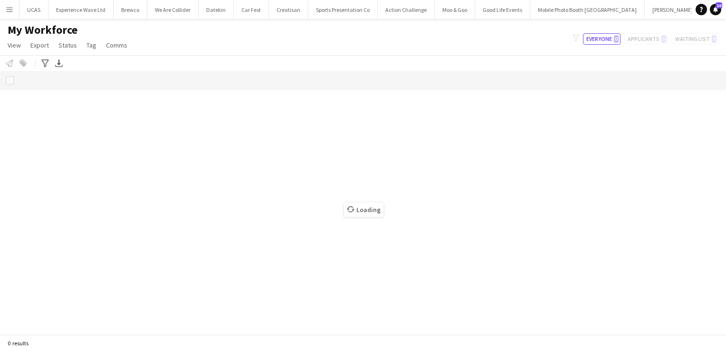
click at [12, 9] on app-icon "Menu" at bounding box center [10, 10] width 8 height 8
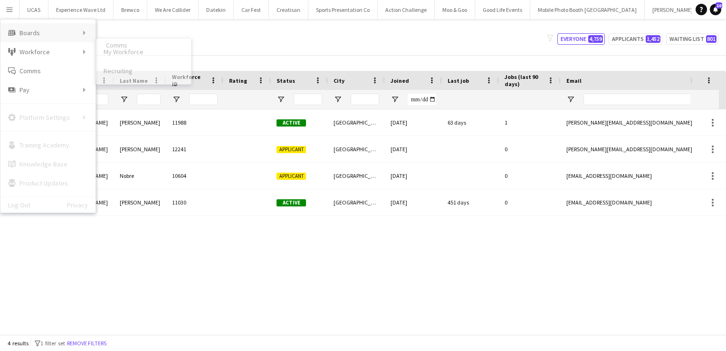
type input "*******"
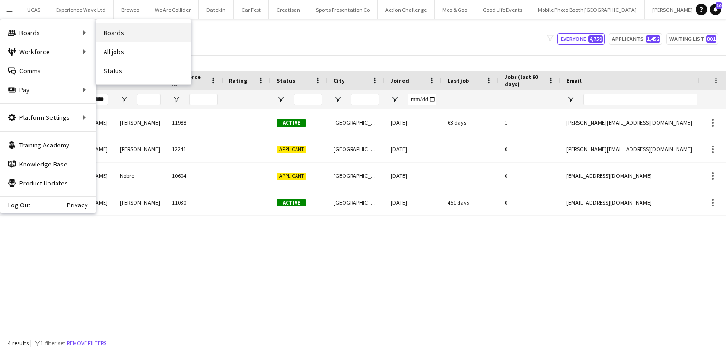
click at [123, 32] on link "Boards" at bounding box center [143, 32] width 95 height 19
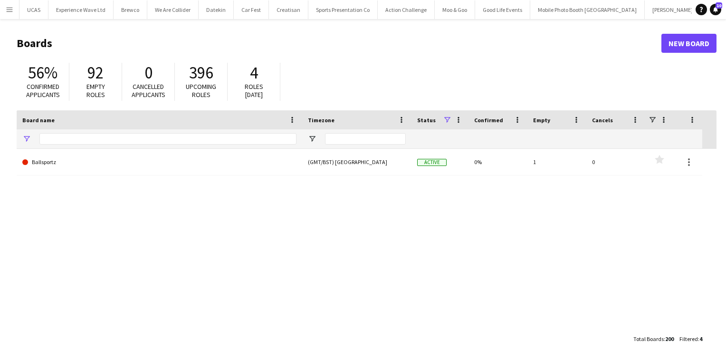
type input "***"
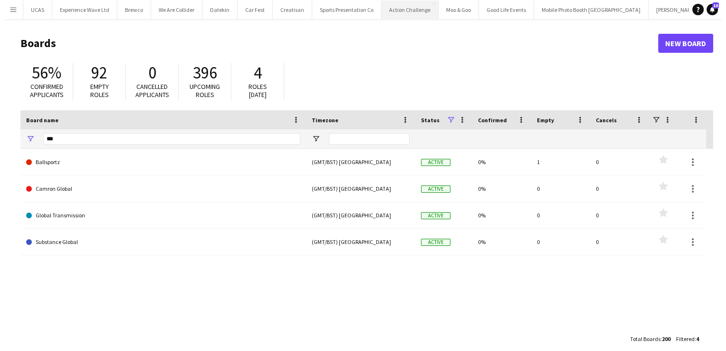
scroll to position [0, 79]
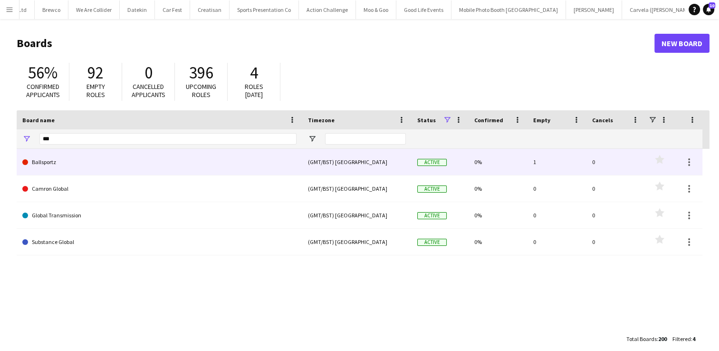
click at [83, 156] on link "Ballsportz" at bounding box center [159, 162] width 274 height 27
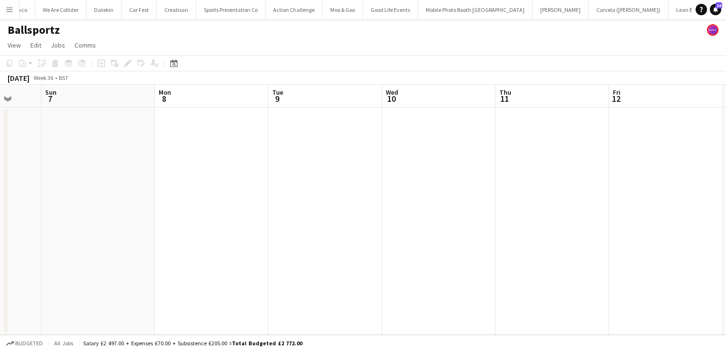
scroll to position [0, 299]
click at [59, 45] on span "Jobs" at bounding box center [58, 45] width 14 height 9
click at [181, 151] on app-date-cell at bounding box center [212, 220] width 114 height 227
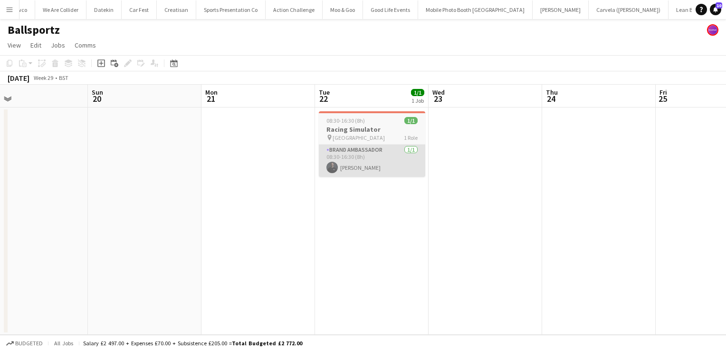
scroll to position [0, 250]
click at [378, 166] on app-card-role "Brand Ambassador 1/1 08:30-16:30 (8h) Brandon Cooper" at bounding box center [374, 160] width 106 height 32
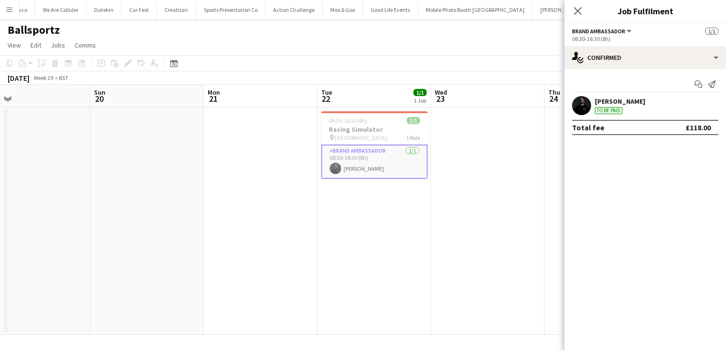
click at [631, 105] on div "Brandon Cooper To be paid" at bounding box center [620, 105] width 50 height 17
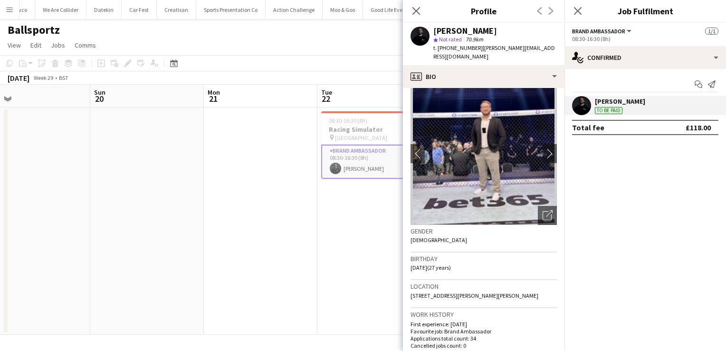
scroll to position [7, 0]
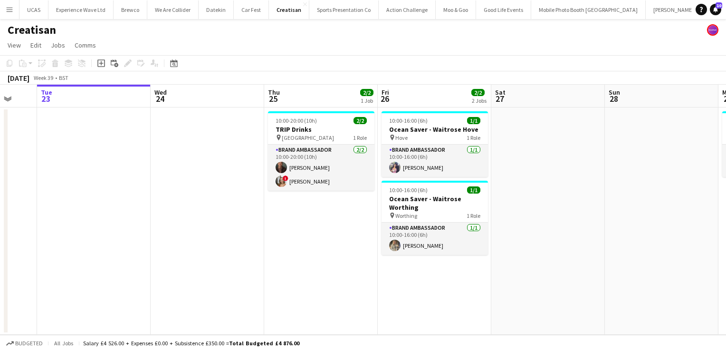
scroll to position [0, 300]
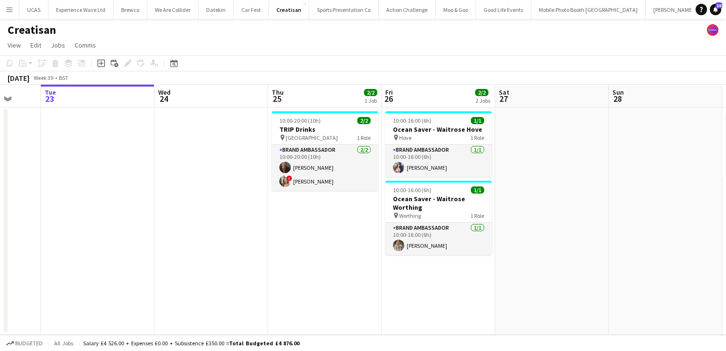
click at [3, 10] on button "Menu" at bounding box center [9, 9] width 19 height 19
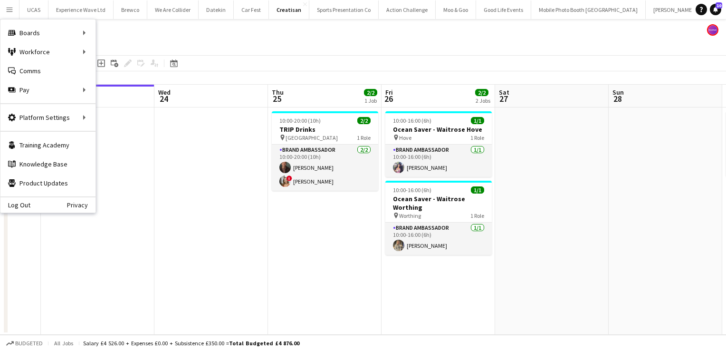
click at [182, 247] on app-date-cell at bounding box center [211, 220] width 114 height 227
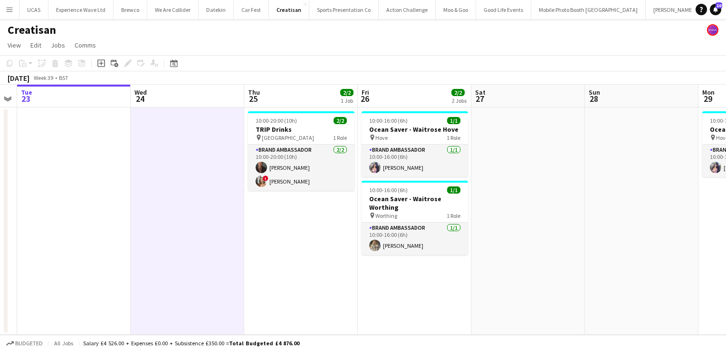
scroll to position [0, 203]
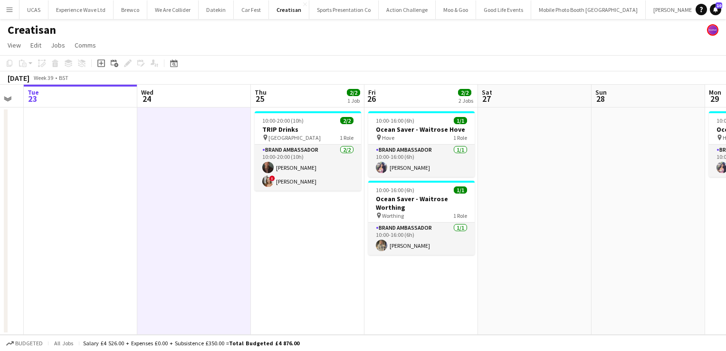
click at [13, 8] on app-icon "Menu" at bounding box center [10, 10] width 8 height 8
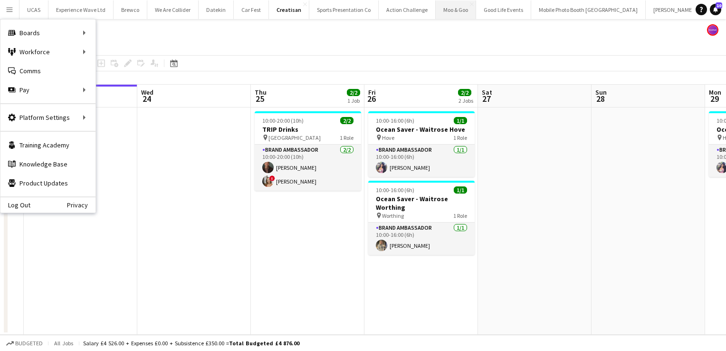
scroll to position [0, 72]
click at [709, 10] on button "Lean Brands Ltd Close" at bounding box center [737, 9] width 56 height 19
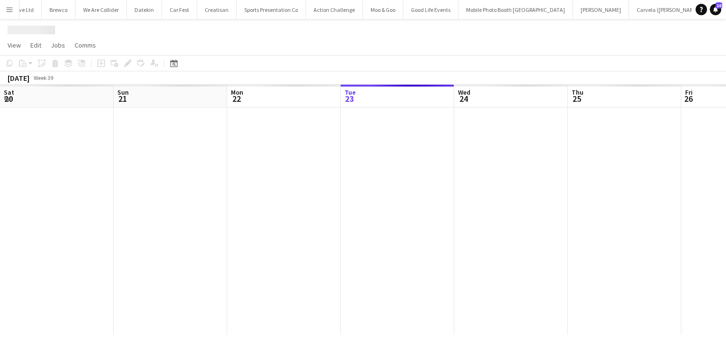
scroll to position [0, 227]
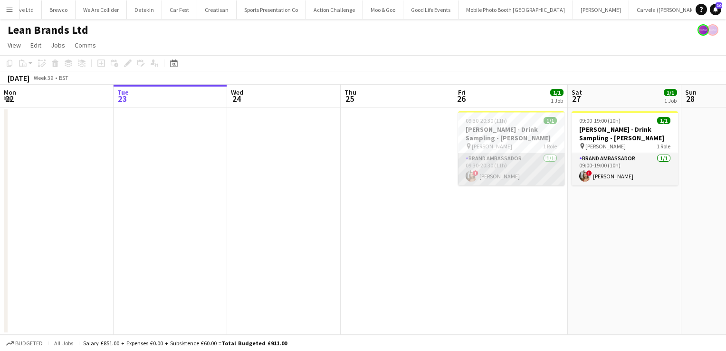
click at [541, 175] on app-card-role "Brand Ambassador 1/1 09:30-20:30 (11h) ! Charlotte Carter" at bounding box center [511, 169] width 106 height 32
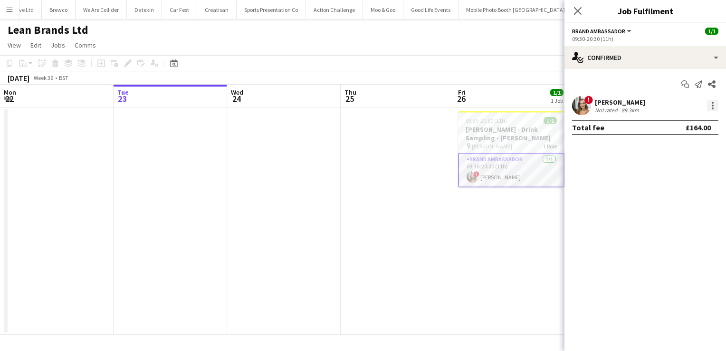
click at [709, 109] on div at bounding box center [712, 105] width 11 height 11
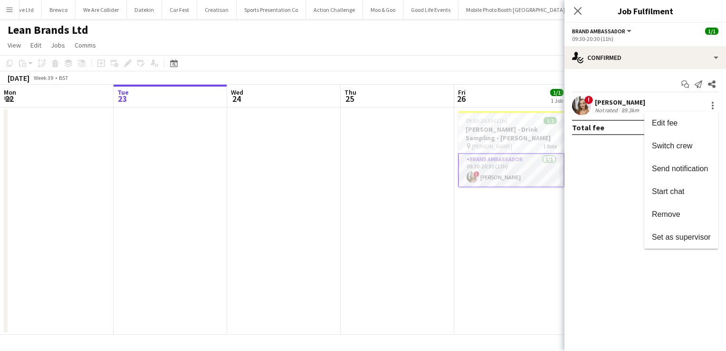
click at [629, 202] on div at bounding box center [363, 175] width 726 height 351
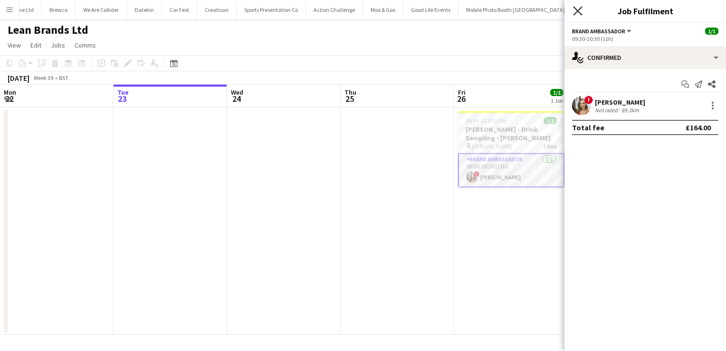
click at [580, 14] on icon "Close pop-in" at bounding box center [577, 10] width 9 height 9
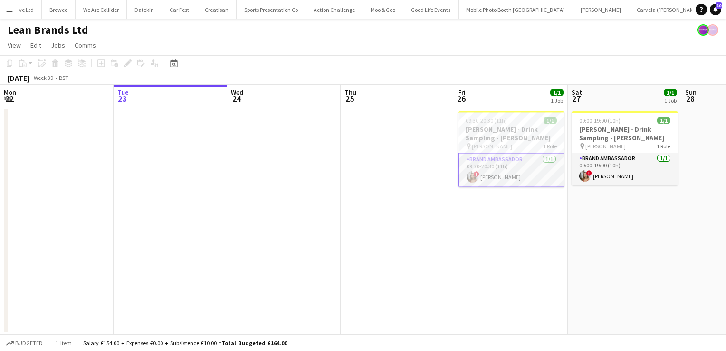
click at [513, 176] on app-card-role "Brand Ambassador 1/1 09:30-20:30 (11h) ! Charlotte Carter" at bounding box center [511, 170] width 106 height 34
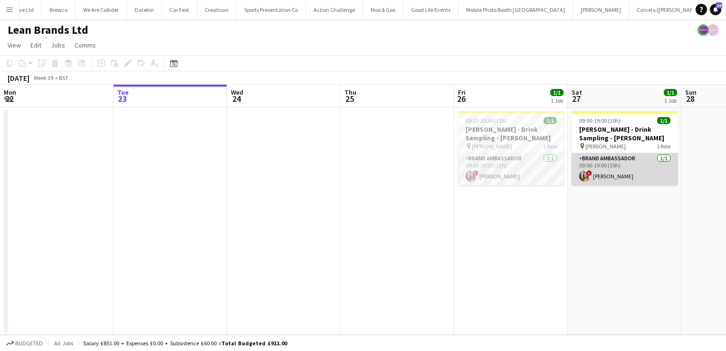
click at [614, 172] on app-card-role "Brand Ambassador 1/1 09:00-19:00 (10h) ! Charlotte Carter" at bounding box center [625, 169] width 106 height 32
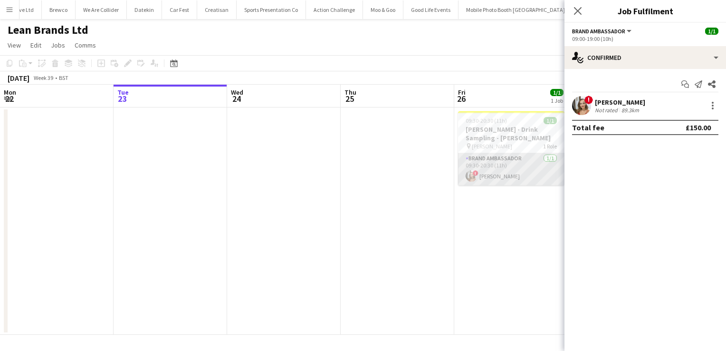
click at [543, 166] on app-card-role "Brand Ambassador 1/1 09:30-20:30 (11h) ! Charlotte Carter" at bounding box center [511, 169] width 106 height 32
click at [711, 86] on icon at bounding box center [712, 84] width 8 height 8
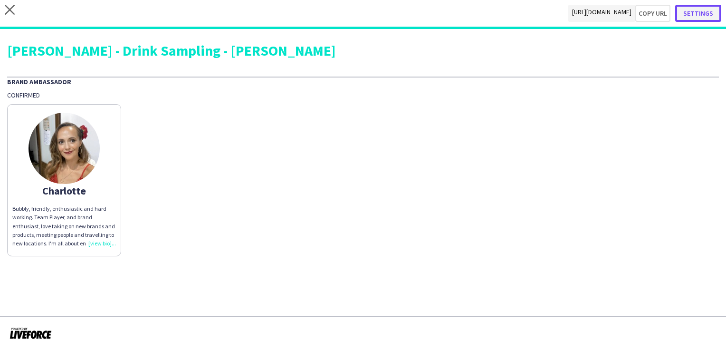
click at [714, 12] on button "Settings" at bounding box center [698, 13] width 46 height 17
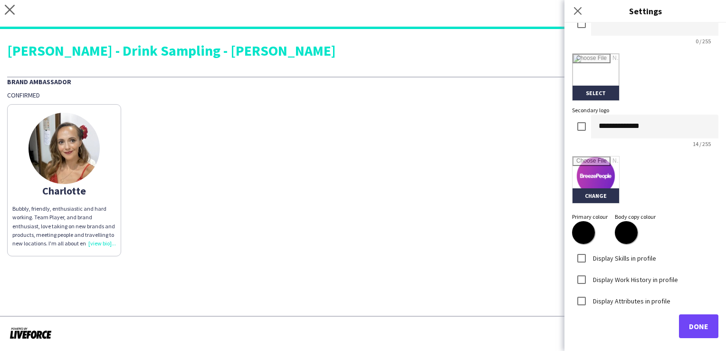
scroll to position [205, 0]
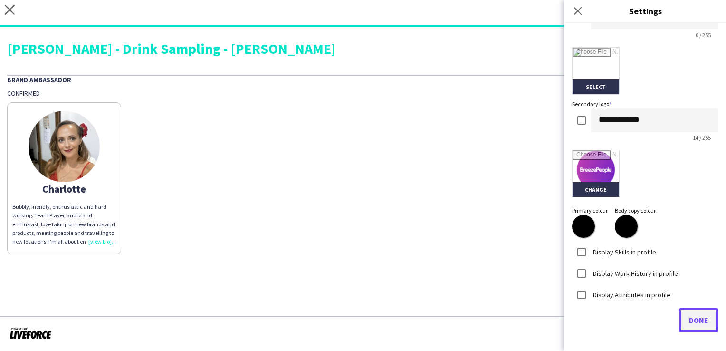
click at [693, 323] on span "Done" at bounding box center [698, 320] width 19 height 10
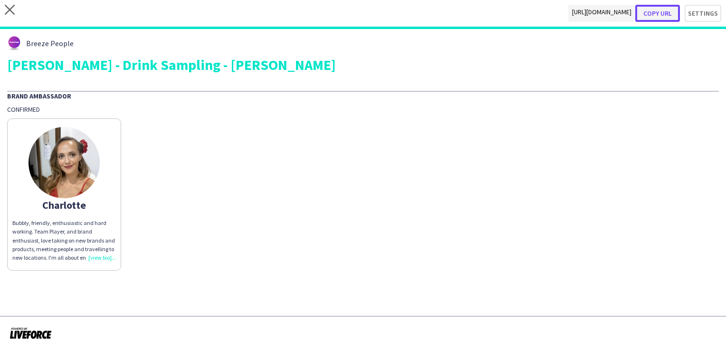
click at [667, 15] on button "Copy url" at bounding box center [657, 13] width 45 height 17
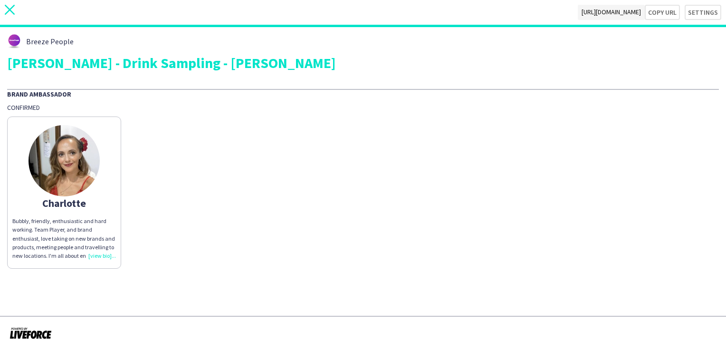
click at [10, 10] on icon at bounding box center [10, 10] width 10 height 10
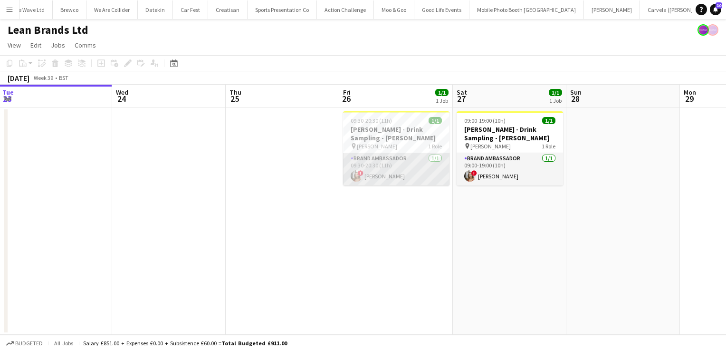
scroll to position [0, 343]
click at [222, 8] on button "Creatisan Close" at bounding box center [227, 9] width 39 height 19
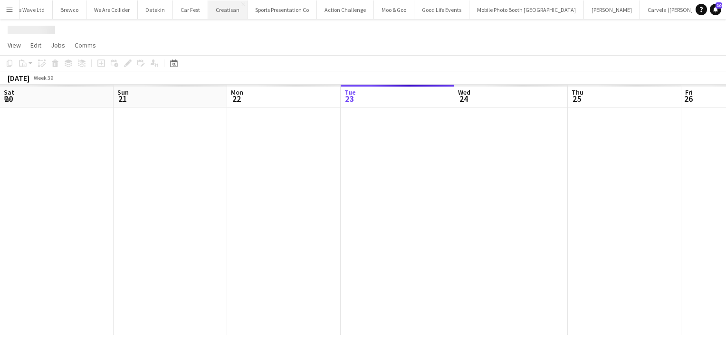
scroll to position [0, 227]
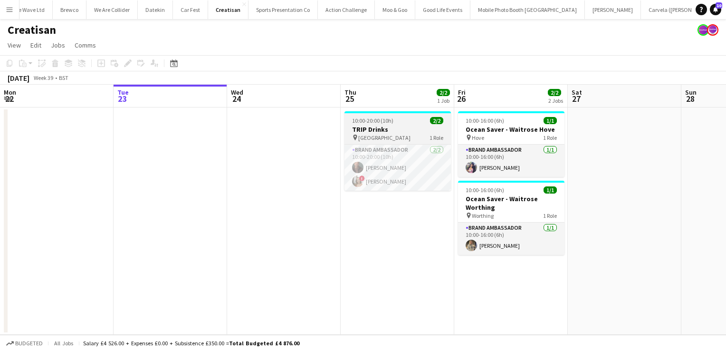
click at [413, 139] on div "pin Westfield London 1 Role" at bounding box center [397, 138] width 106 height 8
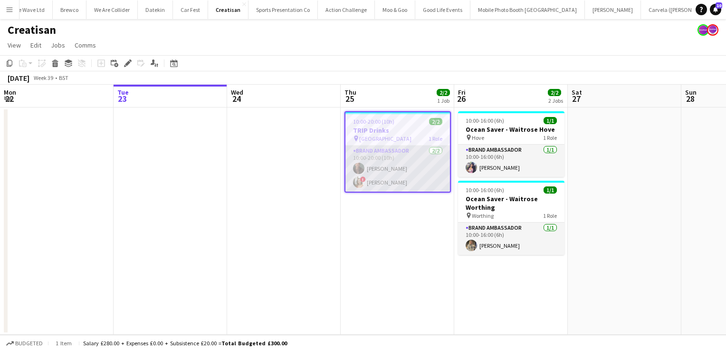
click at [416, 182] on app-card-role "Brand Ambassador 2/2 10:00-20:00 (10h) Colin Marshall ! Charlotte Carter" at bounding box center [397, 168] width 105 height 46
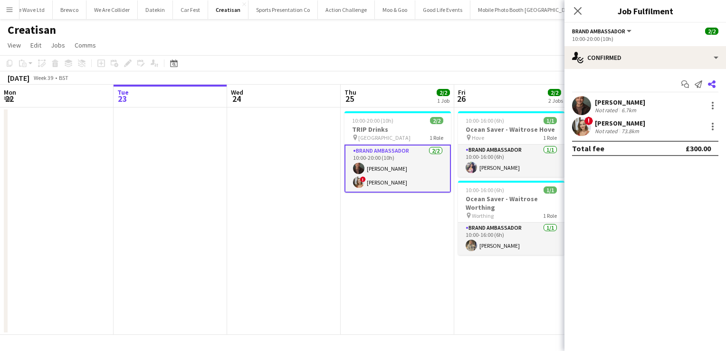
click at [714, 84] on icon "Share" at bounding box center [712, 84] width 8 height 8
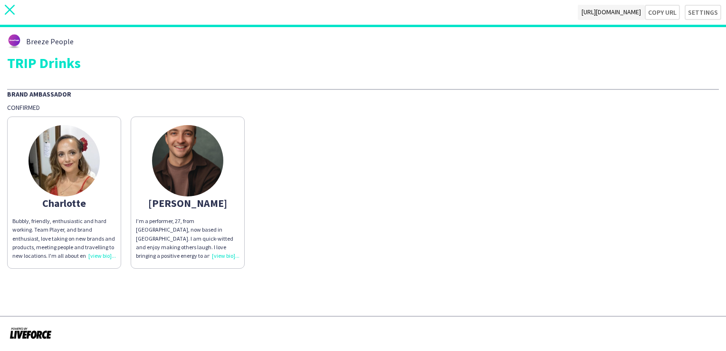
click at [10, 9] on icon at bounding box center [10, 10] width 10 height 10
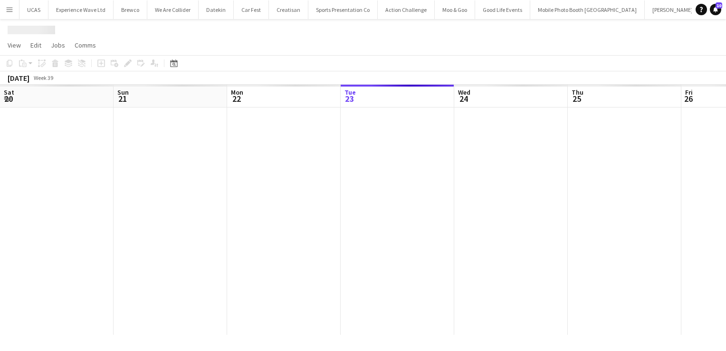
scroll to position [0, 227]
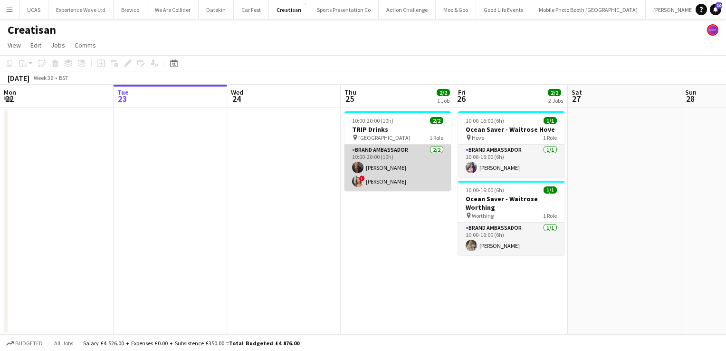
click at [411, 180] on app-card-role "Brand Ambassador 2/2 10:00-20:00 (10h) Colin Marshall ! Charlotte Carter" at bounding box center [397, 167] width 106 height 46
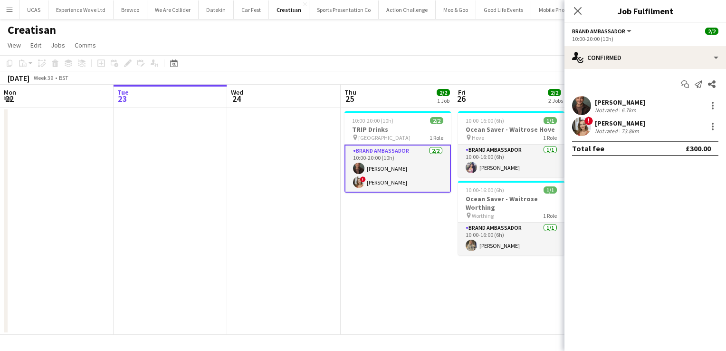
click at [639, 133] on div "73.8km" at bounding box center [630, 130] width 21 height 7
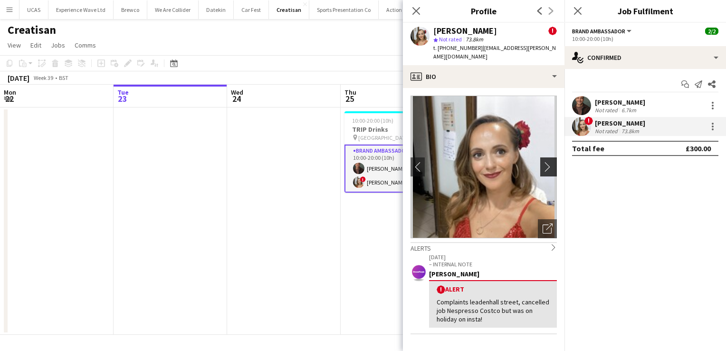
click at [543, 162] on app-icon "chevron-right" at bounding box center [550, 167] width 15 height 10
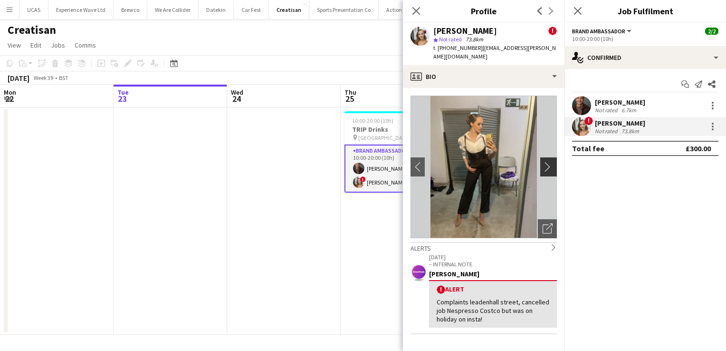
click at [543, 162] on app-icon "chevron-right" at bounding box center [550, 167] width 15 height 10
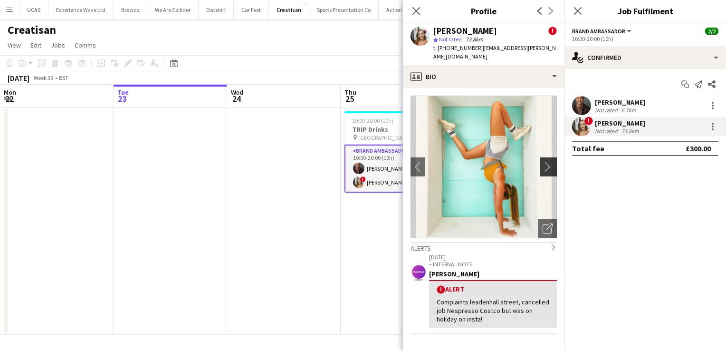
click at [543, 162] on app-icon "chevron-right" at bounding box center [550, 167] width 15 height 10
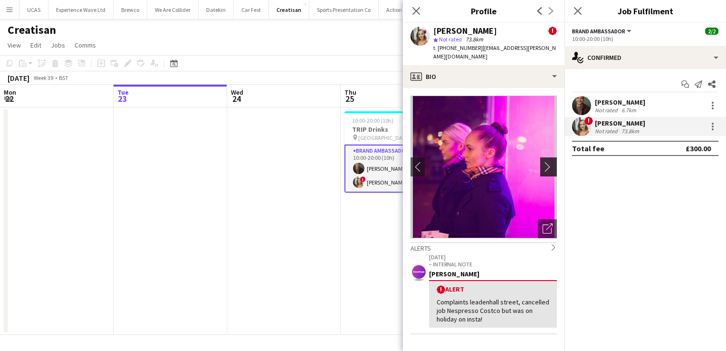
click at [543, 162] on app-icon "chevron-right" at bounding box center [550, 167] width 15 height 10
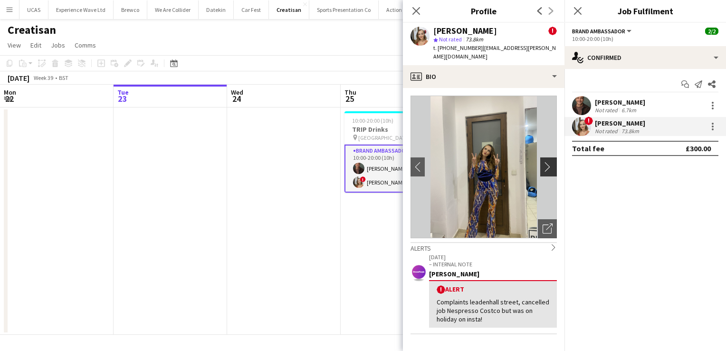
click at [543, 162] on app-icon "chevron-right" at bounding box center [550, 167] width 15 height 10
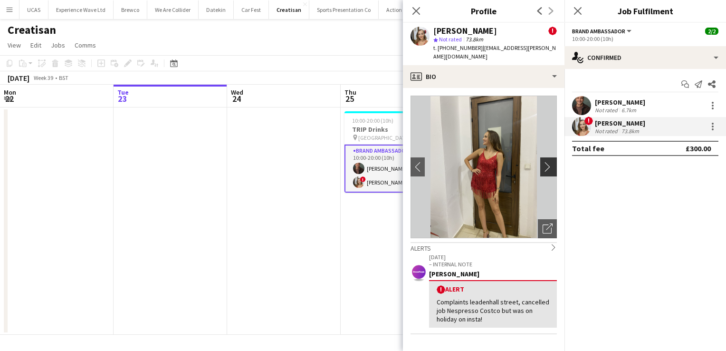
click at [543, 162] on app-icon "chevron-right" at bounding box center [550, 167] width 15 height 10
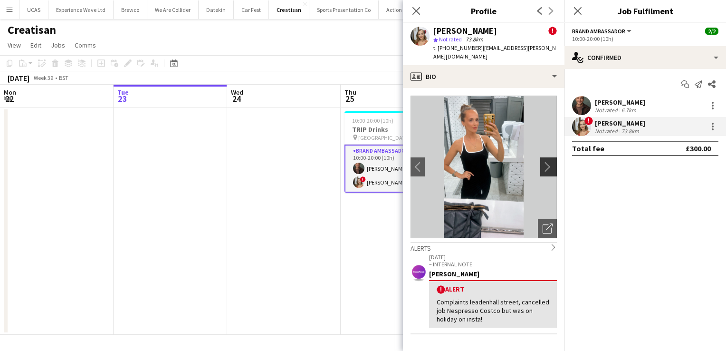
click at [543, 162] on app-icon "chevron-right" at bounding box center [550, 167] width 15 height 10
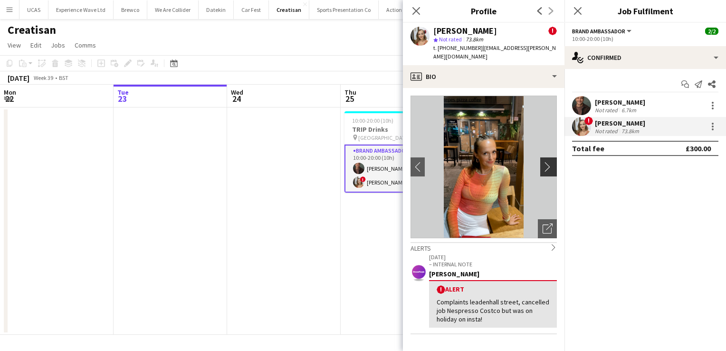
click at [543, 162] on app-icon "chevron-right" at bounding box center [550, 167] width 15 height 10
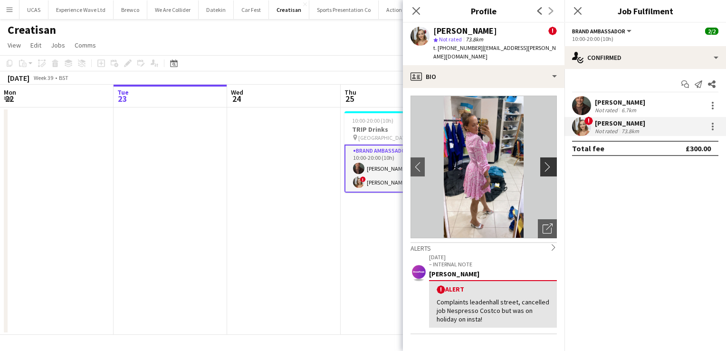
click at [543, 162] on app-icon "chevron-right" at bounding box center [550, 167] width 15 height 10
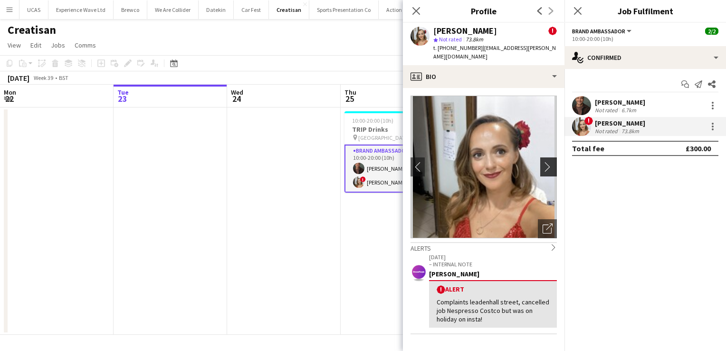
click at [543, 162] on app-icon "chevron-right" at bounding box center [550, 167] width 15 height 10
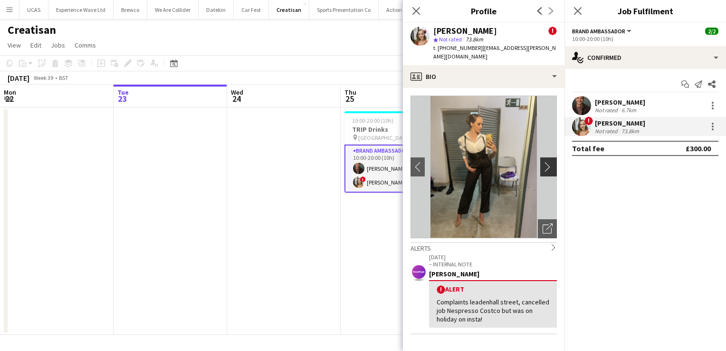
click at [543, 162] on app-icon "chevron-right" at bounding box center [550, 167] width 15 height 10
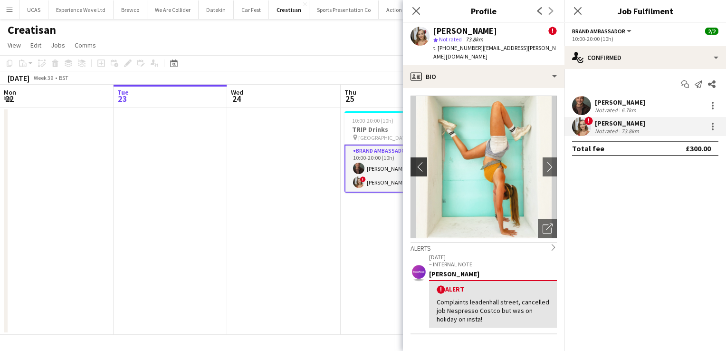
click at [421, 162] on app-icon "chevron-left" at bounding box center [417, 167] width 15 height 10
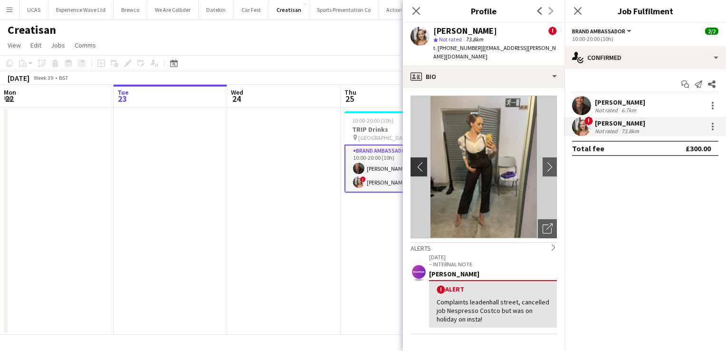
click at [421, 162] on app-icon "chevron-left" at bounding box center [417, 167] width 15 height 10
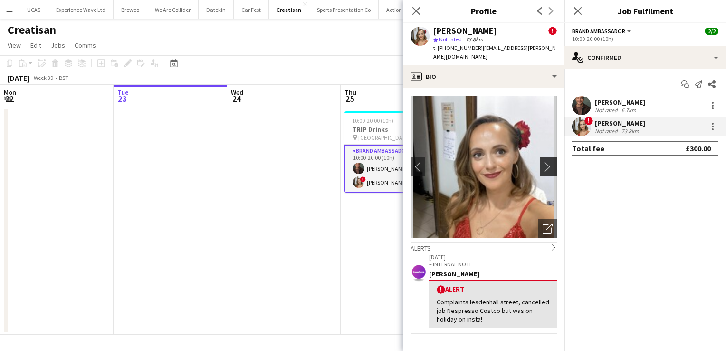
click at [543, 162] on app-icon "chevron-right" at bounding box center [550, 167] width 15 height 10
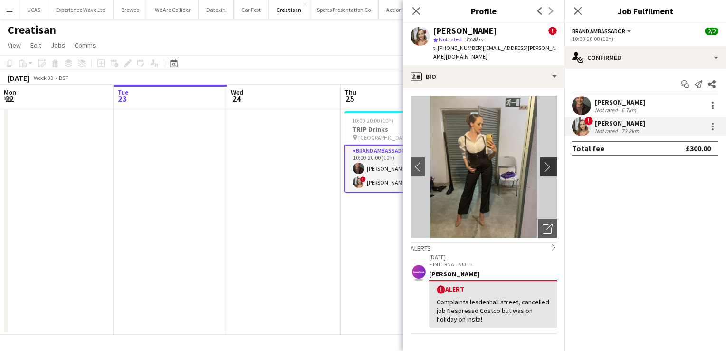
click at [543, 162] on app-icon "chevron-right" at bounding box center [550, 167] width 15 height 10
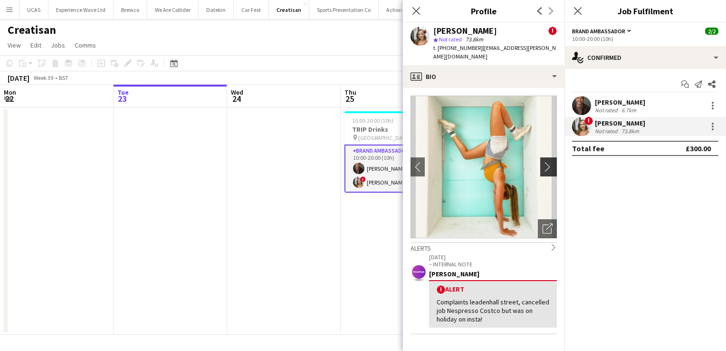
click at [543, 162] on app-icon "chevron-right" at bounding box center [550, 167] width 15 height 10
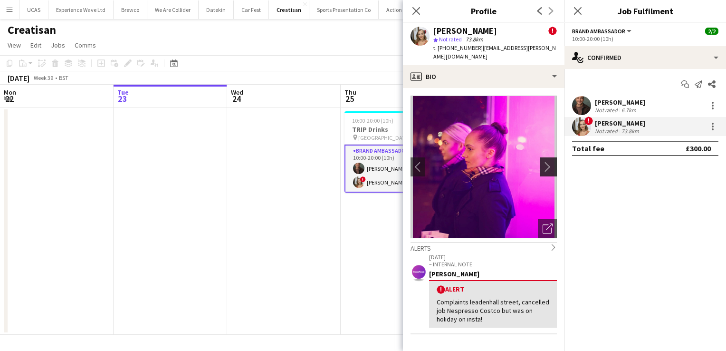
click at [543, 162] on app-icon "chevron-right" at bounding box center [550, 167] width 15 height 10
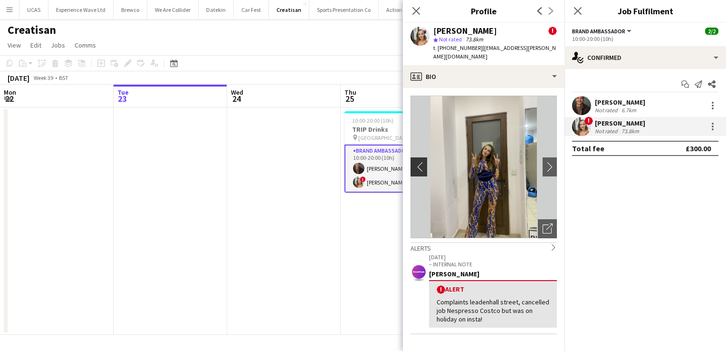
click at [420, 162] on app-icon "chevron-left" at bounding box center [417, 167] width 15 height 10
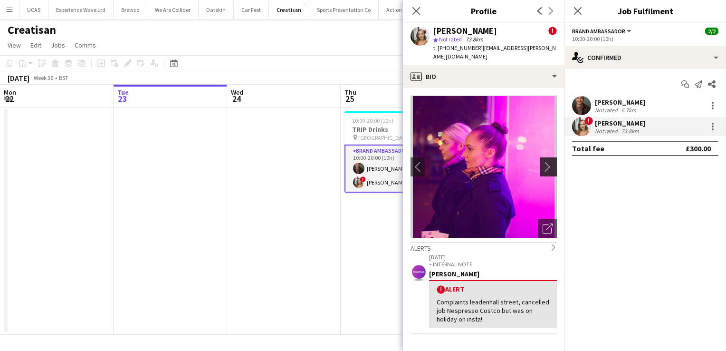
click at [545, 162] on app-icon "chevron-right" at bounding box center [550, 167] width 15 height 10
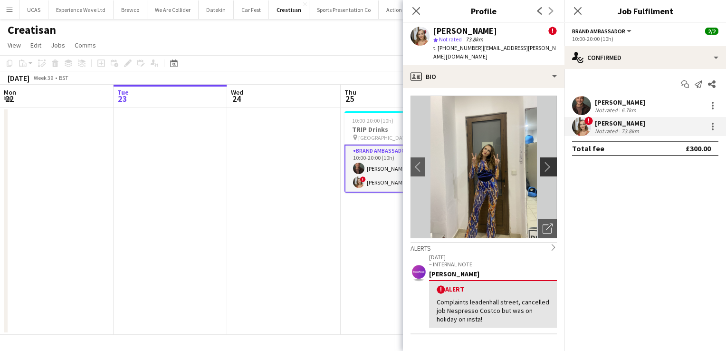
click at [545, 162] on app-icon "chevron-right" at bounding box center [550, 167] width 15 height 10
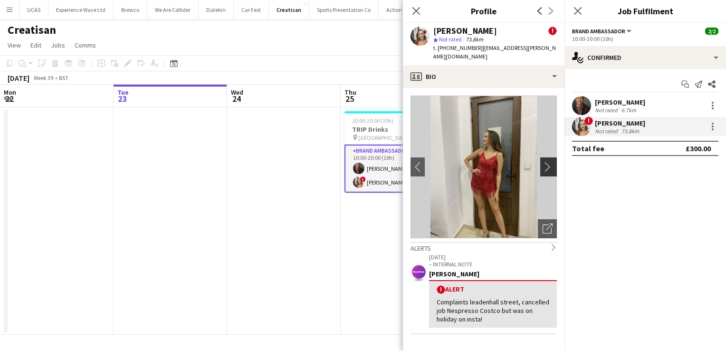
click at [545, 162] on app-icon "chevron-right" at bounding box center [550, 167] width 15 height 10
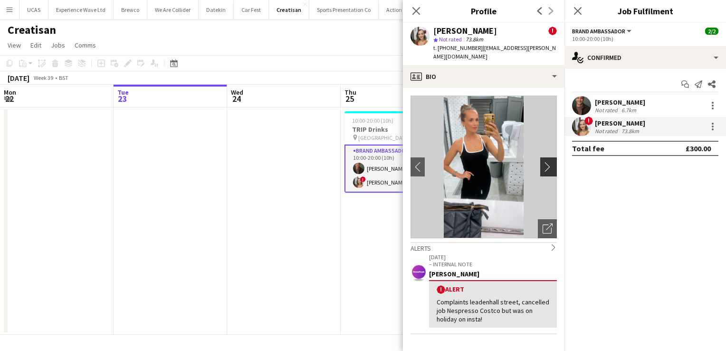
click at [543, 162] on app-icon "chevron-right" at bounding box center [550, 167] width 15 height 10
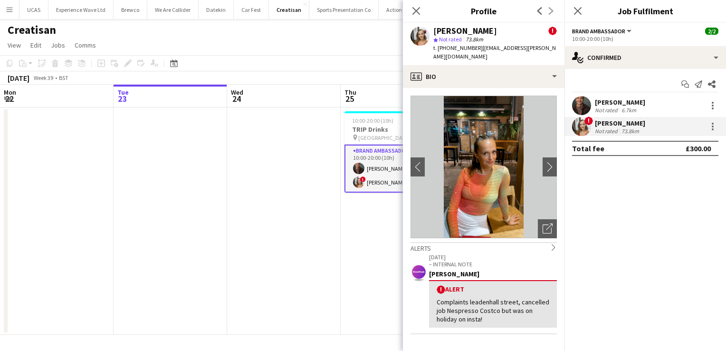
click at [700, 257] on mat-expansion-panel "check Confirmed Start chat Send notification Share Colin Marshall Not rated 6.7…" at bounding box center [645, 210] width 162 height 282
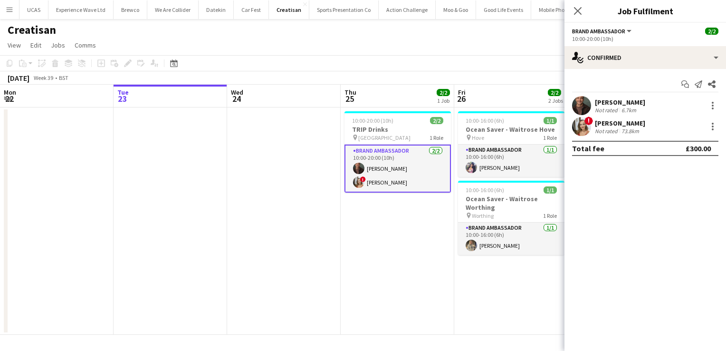
click at [669, 125] on div "! Charlotte Carter Not rated 73.8km" at bounding box center [645, 126] width 162 height 19
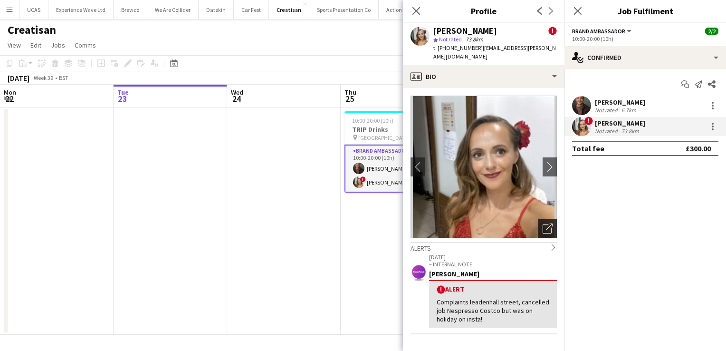
click at [543, 223] on icon "Open photos pop-in" at bounding box center [548, 228] width 10 height 10
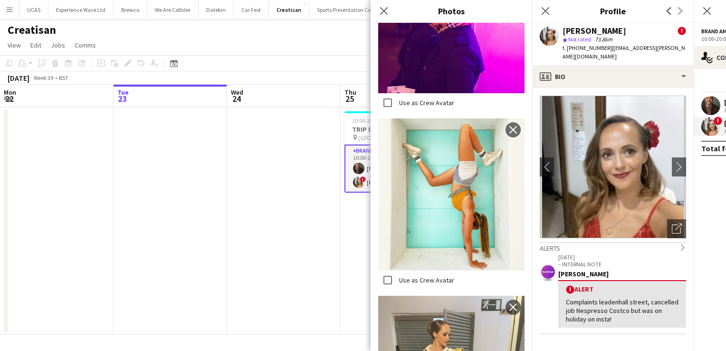
scroll to position [1653, 0]
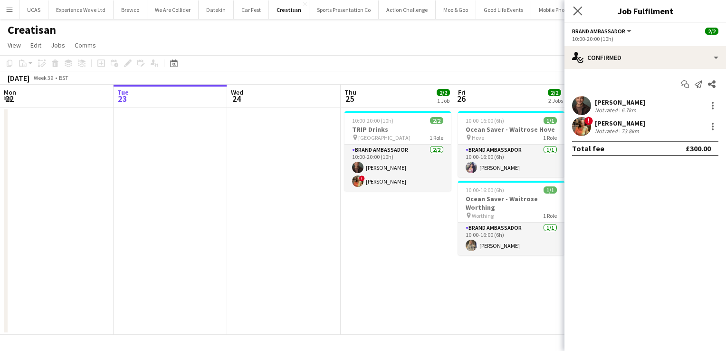
click at [578, 16] on app-icon "Close pop-in" at bounding box center [578, 11] width 14 height 14
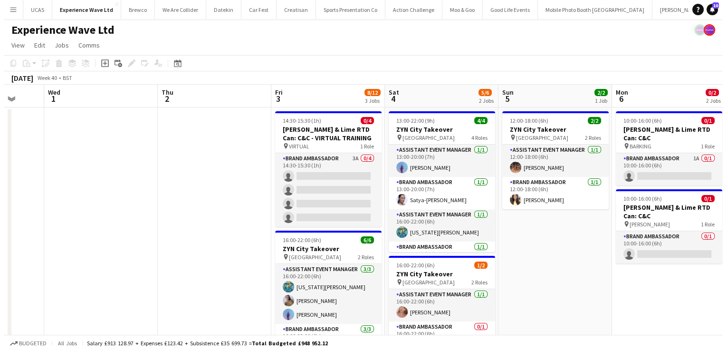
scroll to position [0, 299]
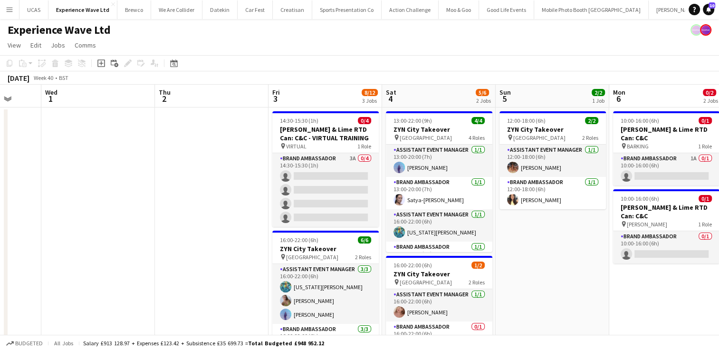
click at [10, 10] on app-icon "Menu" at bounding box center [10, 10] width 8 height 8
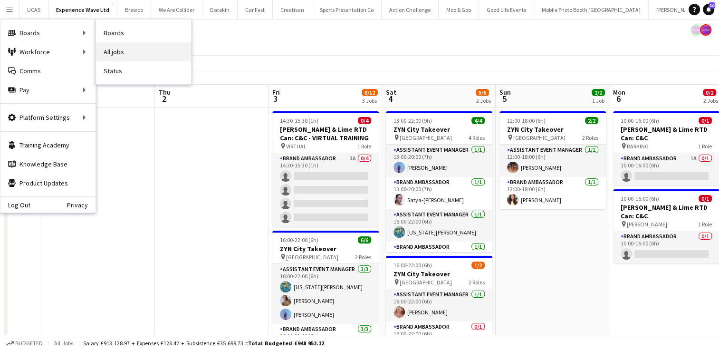
click at [112, 53] on link "All jobs" at bounding box center [143, 51] width 95 height 19
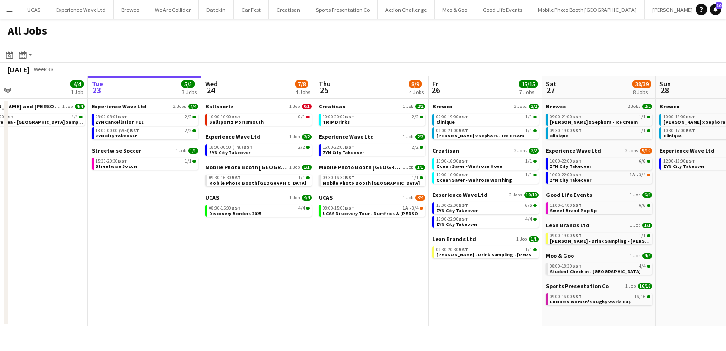
scroll to position [0, 258]
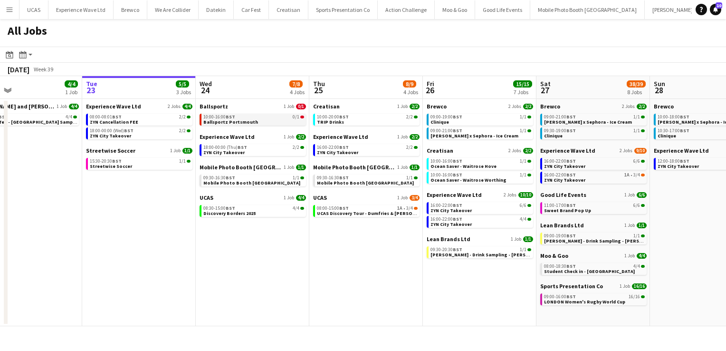
click at [238, 118] on div "10:00-16:00 BST 0/1" at bounding box center [253, 116] width 101 height 5
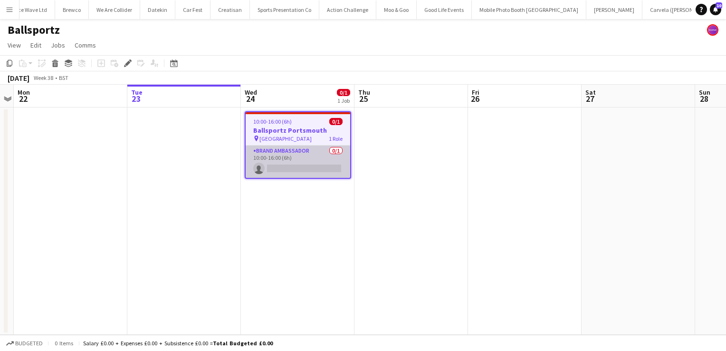
click at [313, 168] on app-card-role "Brand Ambassador 0/1 10:00-16:00 (6h) single-neutral-actions" at bounding box center [298, 161] width 105 height 32
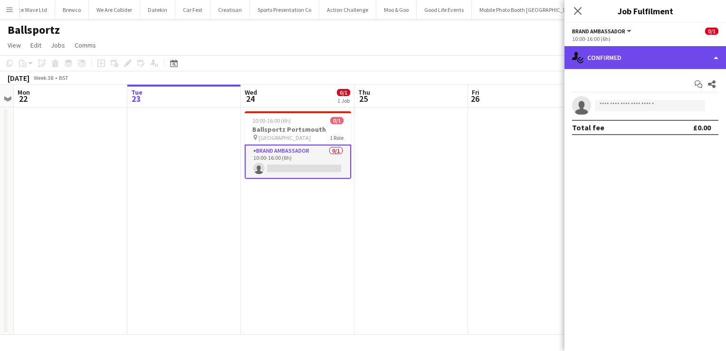
click at [715, 55] on div "single-neutral-actions-check-2 Confirmed" at bounding box center [645, 57] width 162 height 23
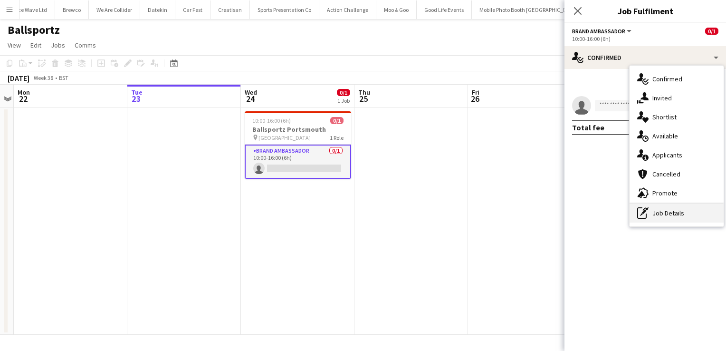
click at [675, 210] on div "pen-write Job Details" at bounding box center [676, 212] width 94 height 19
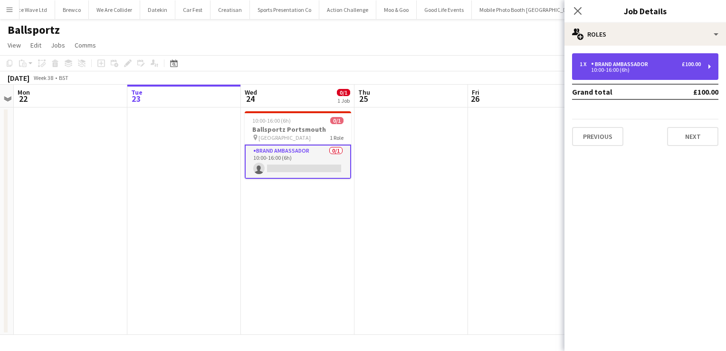
click at [703, 65] on div "1 x Brand Ambassador £100.00 10:00-16:00 (6h)" at bounding box center [645, 66] width 146 height 27
